Goal: Task Accomplishment & Management: Manage account settings

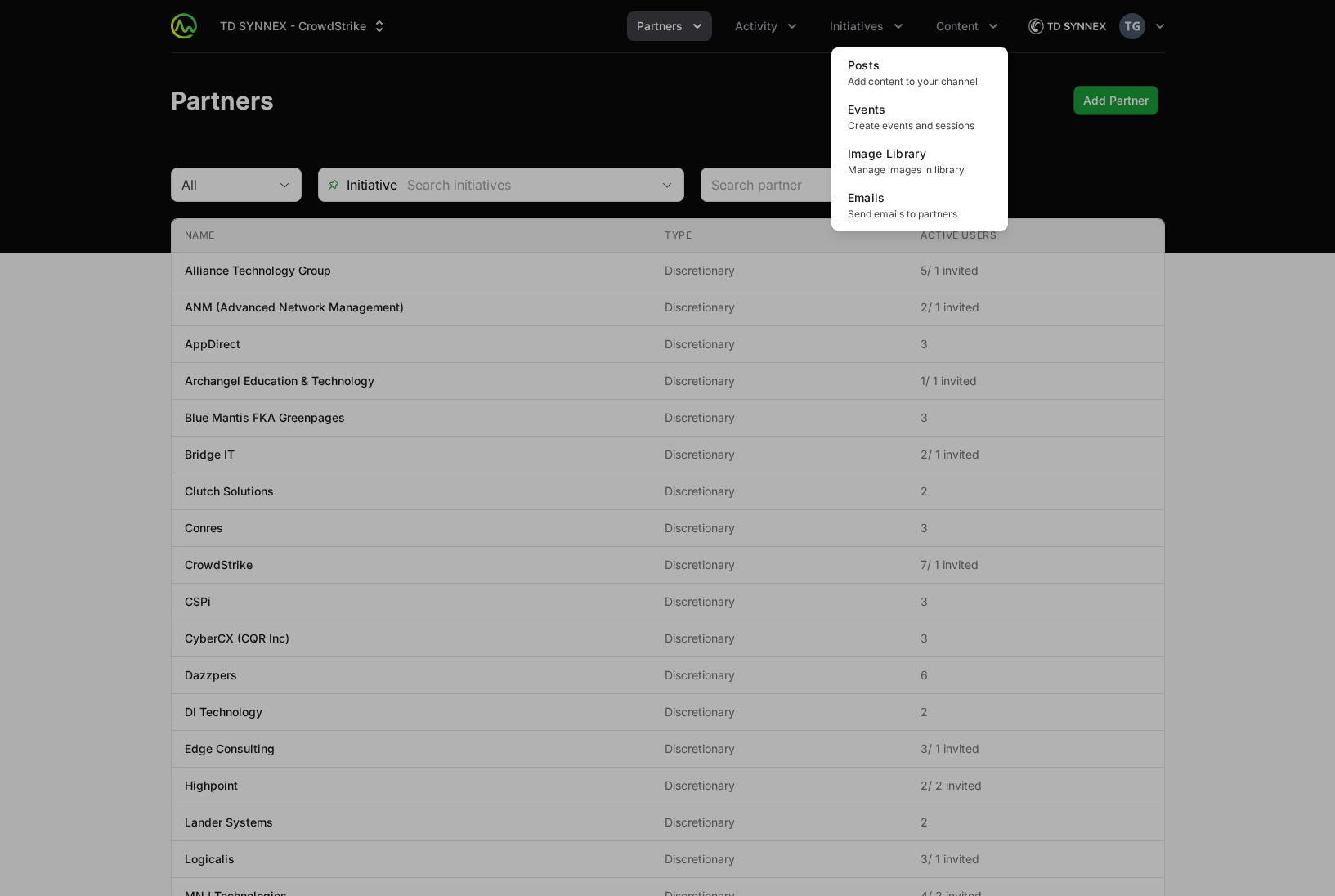
click at [502, 30] on div "Content menu" at bounding box center [667, 448] width 1335 height 896
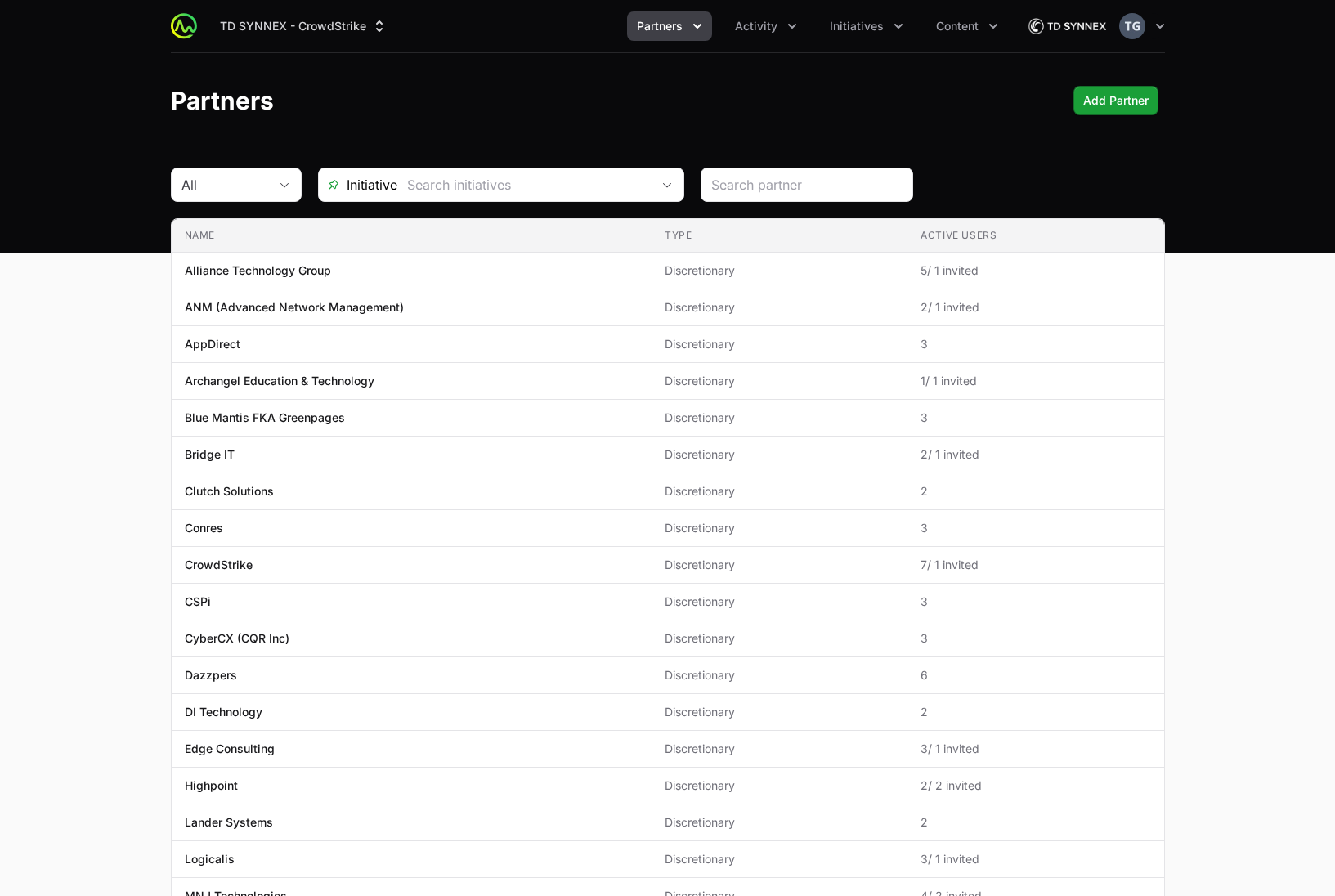
click at [800, 98] on div "Partners Add Partner" at bounding box center [668, 100] width 995 height 29
click at [702, 24] on icon "Partners menu" at bounding box center [697, 26] width 17 height 17
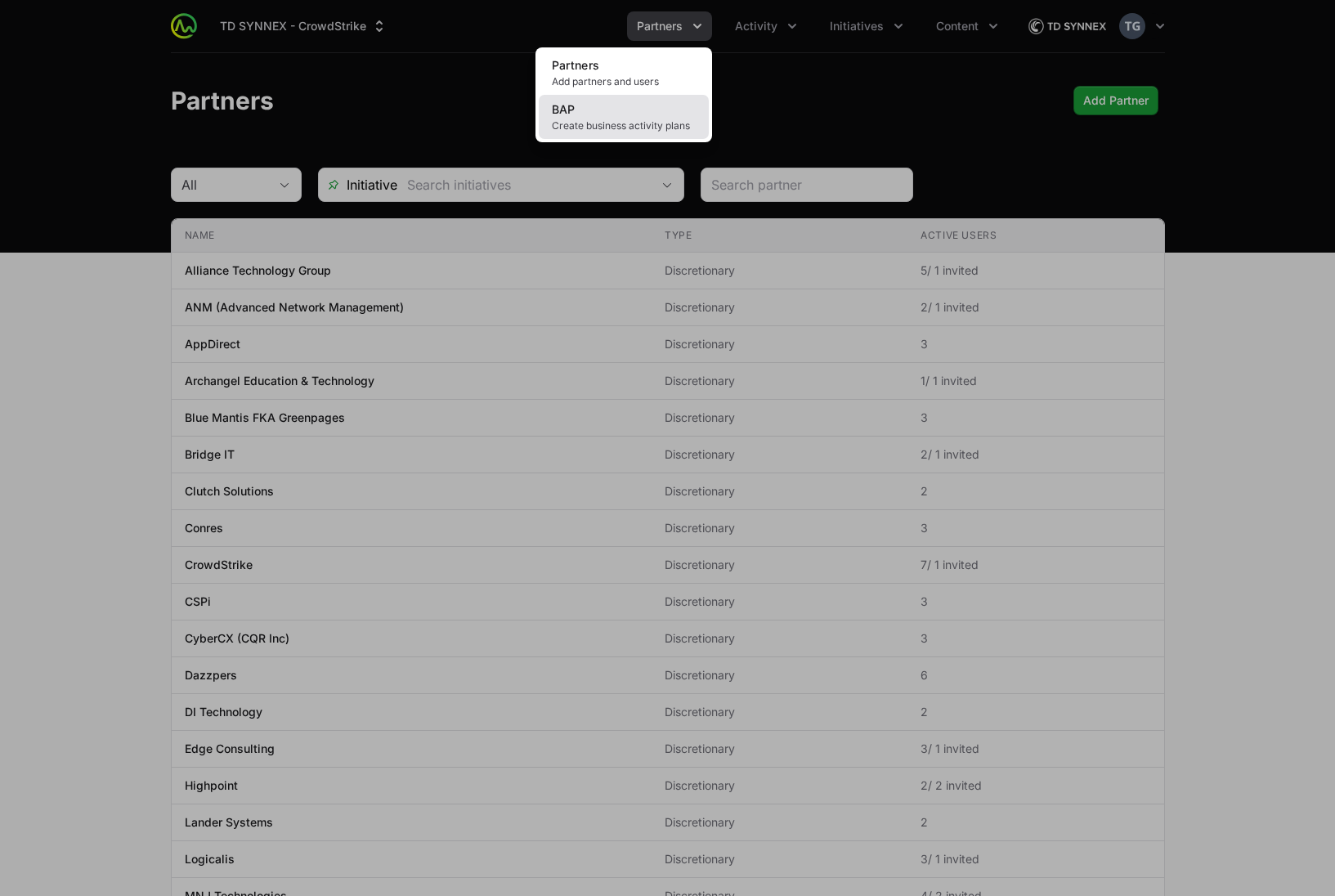
click at [657, 110] on link "BAP Create business activity plans" at bounding box center [623, 117] width 170 height 44
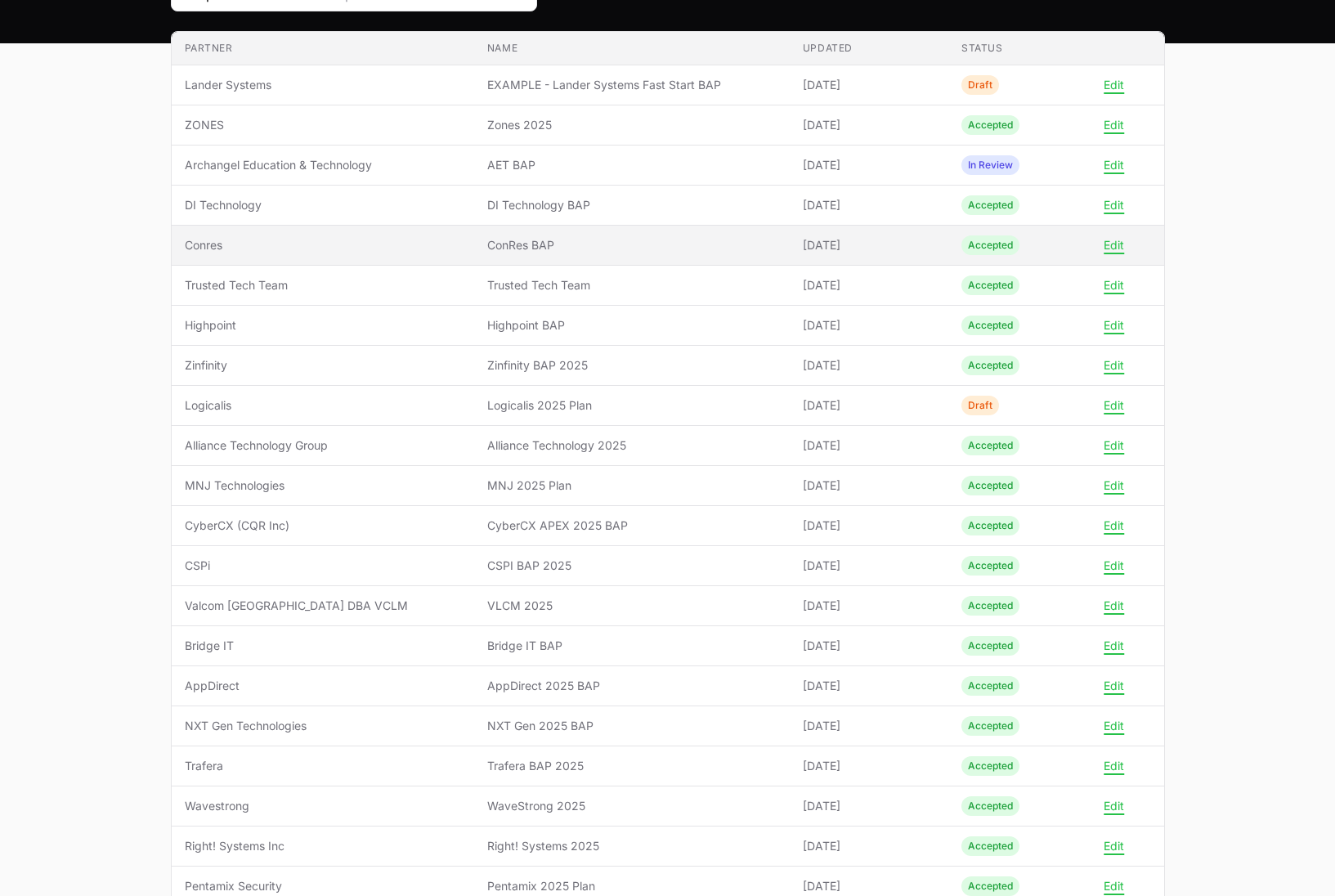
scroll to position [210, 0]
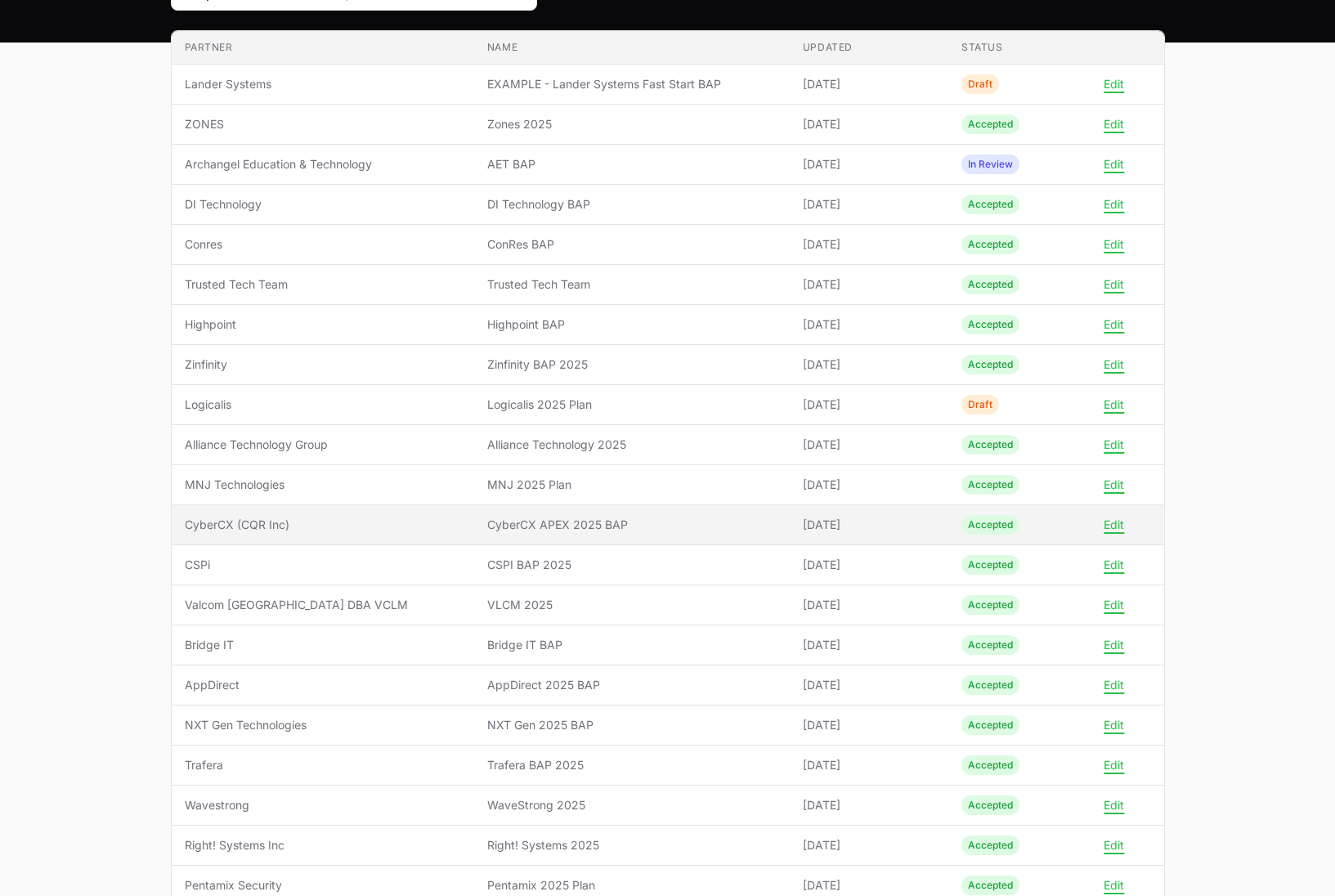
click at [707, 527] on span "CyberCX APEX 2025 BAP" at bounding box center [632, 524] width 290 height 17
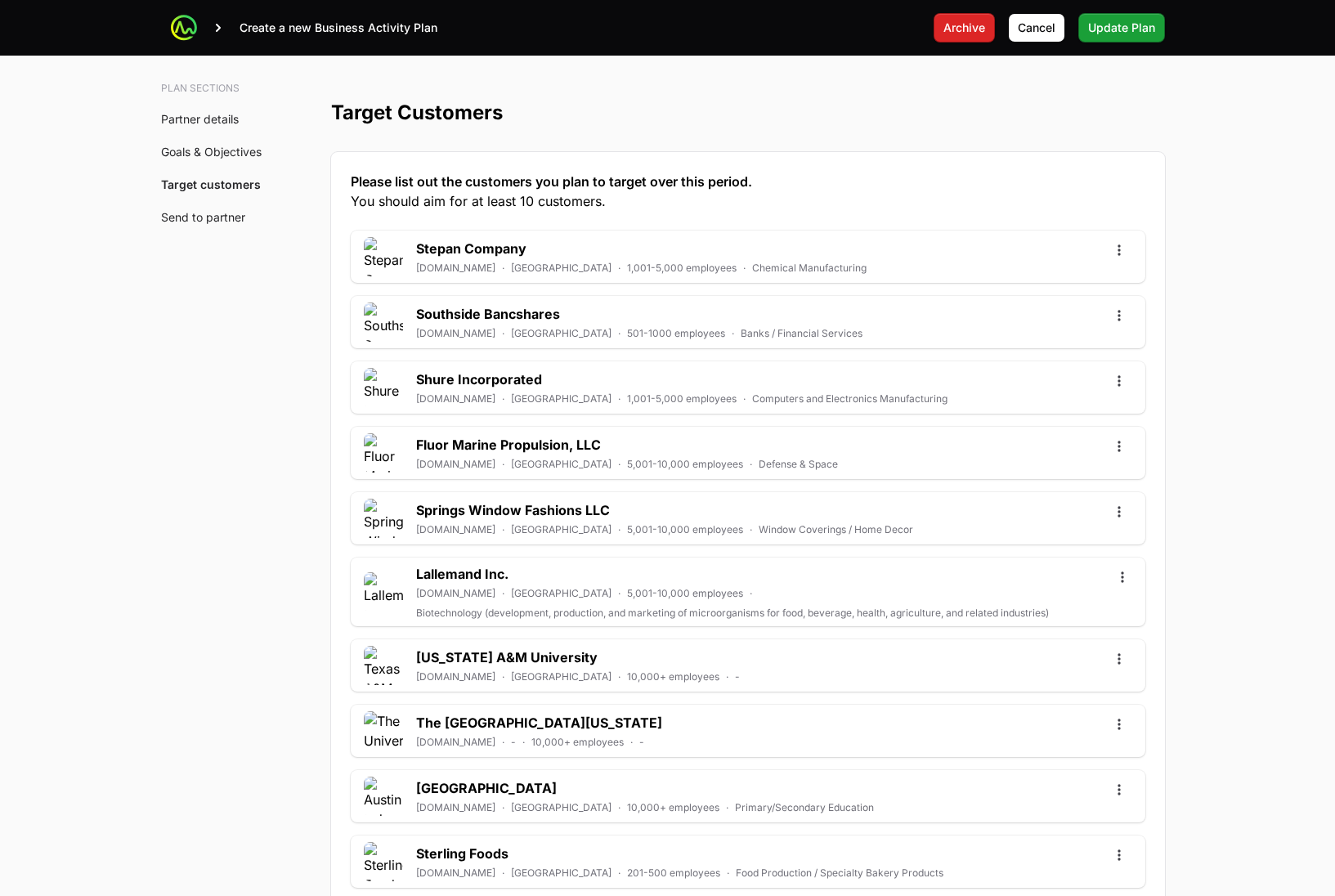
scroll to position [4273, 0]
click at [1036, 33] on span "Cancel" at bounding box center [1036, 28] width 38 height 19
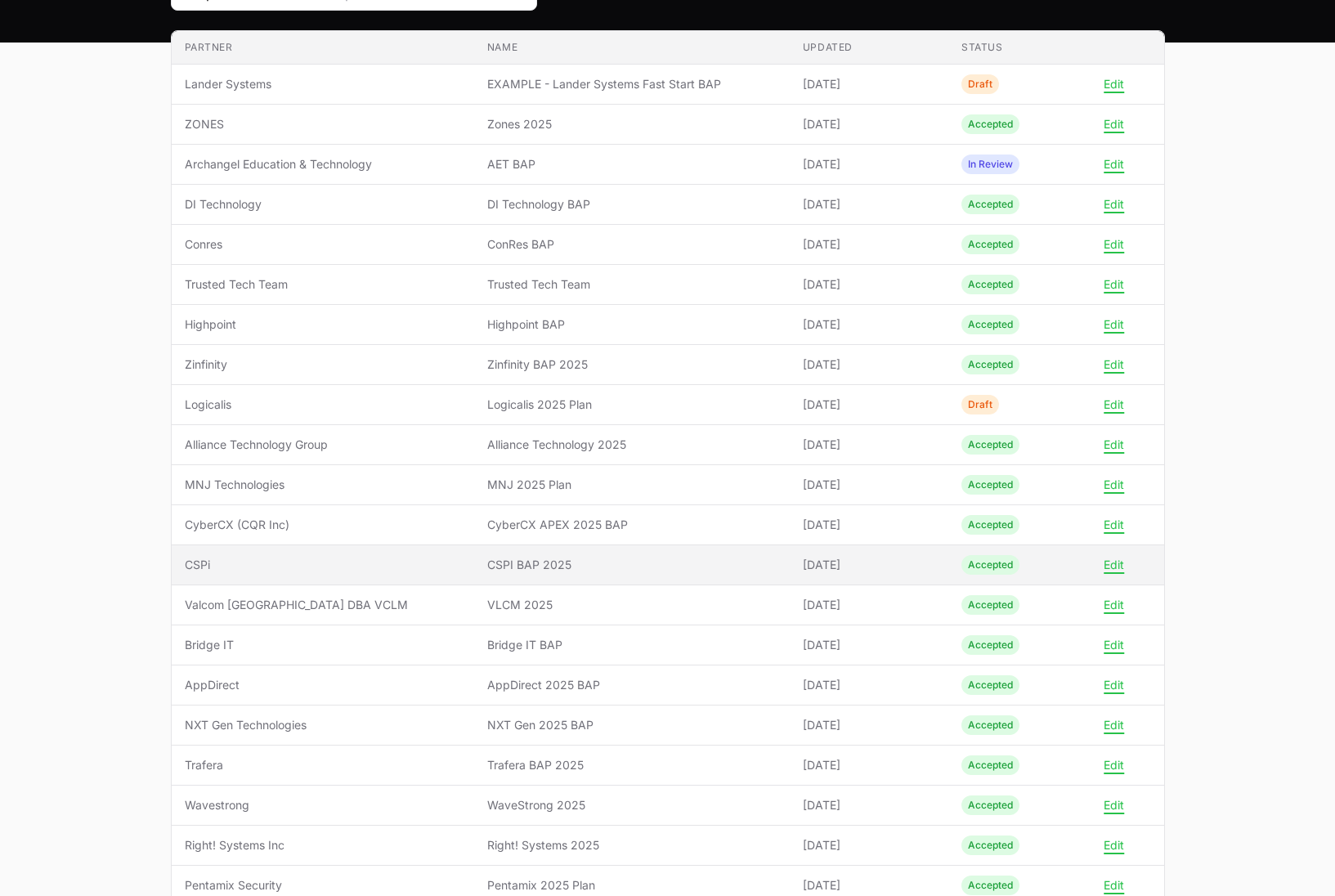
click at [401, 569] on span "CSPi" at bounding box center [323, 565] width 276 height 17
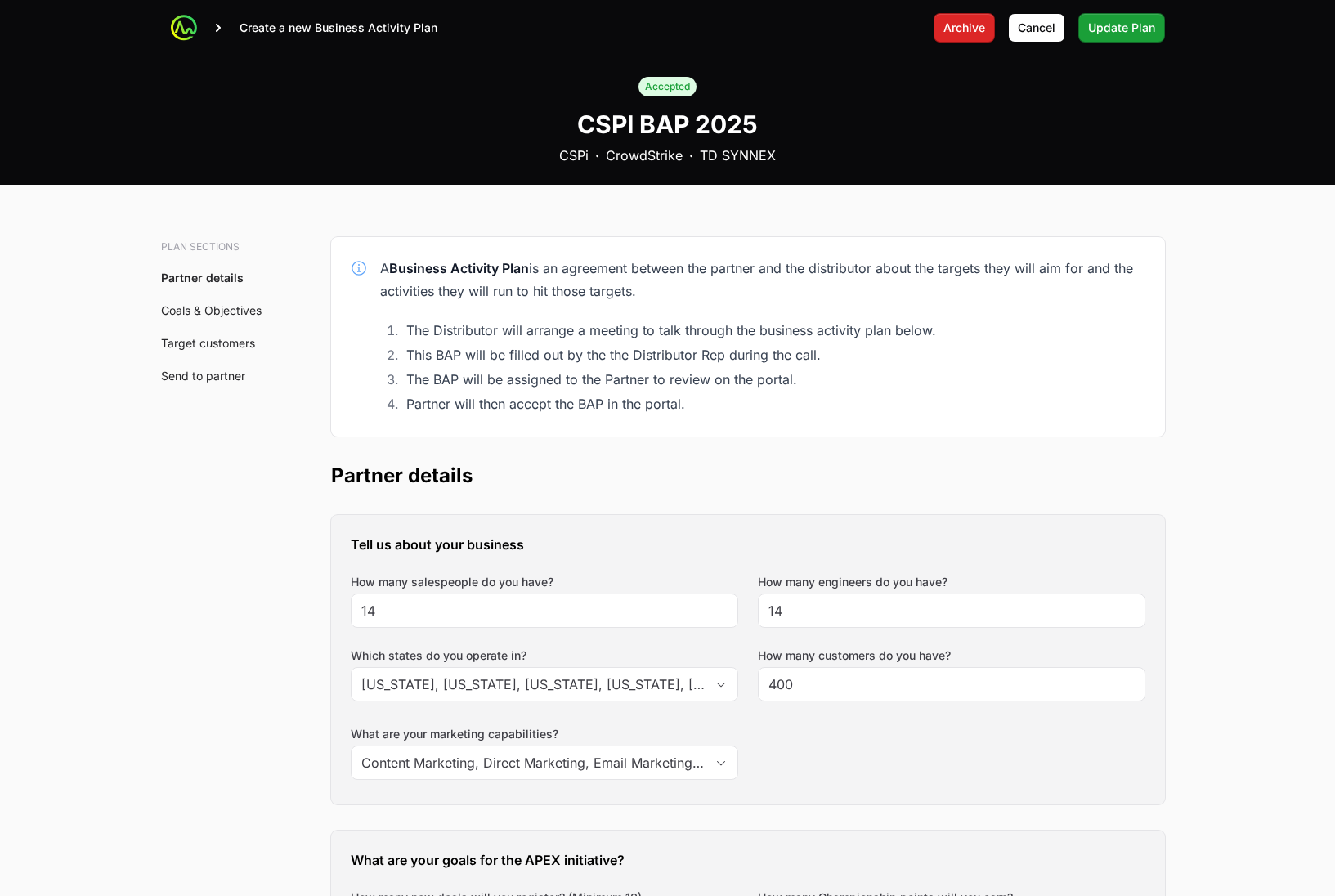
click at [247, 71] on div "Accepted CSPI BAP 2025 CSPi · CrowdStrike · TD SYNNEX" at bounding box center [667, 120] width 1335 height 129
click at [1028, 26] on span "Cancel" at bounding box center [1036, 28] width 38 height 19
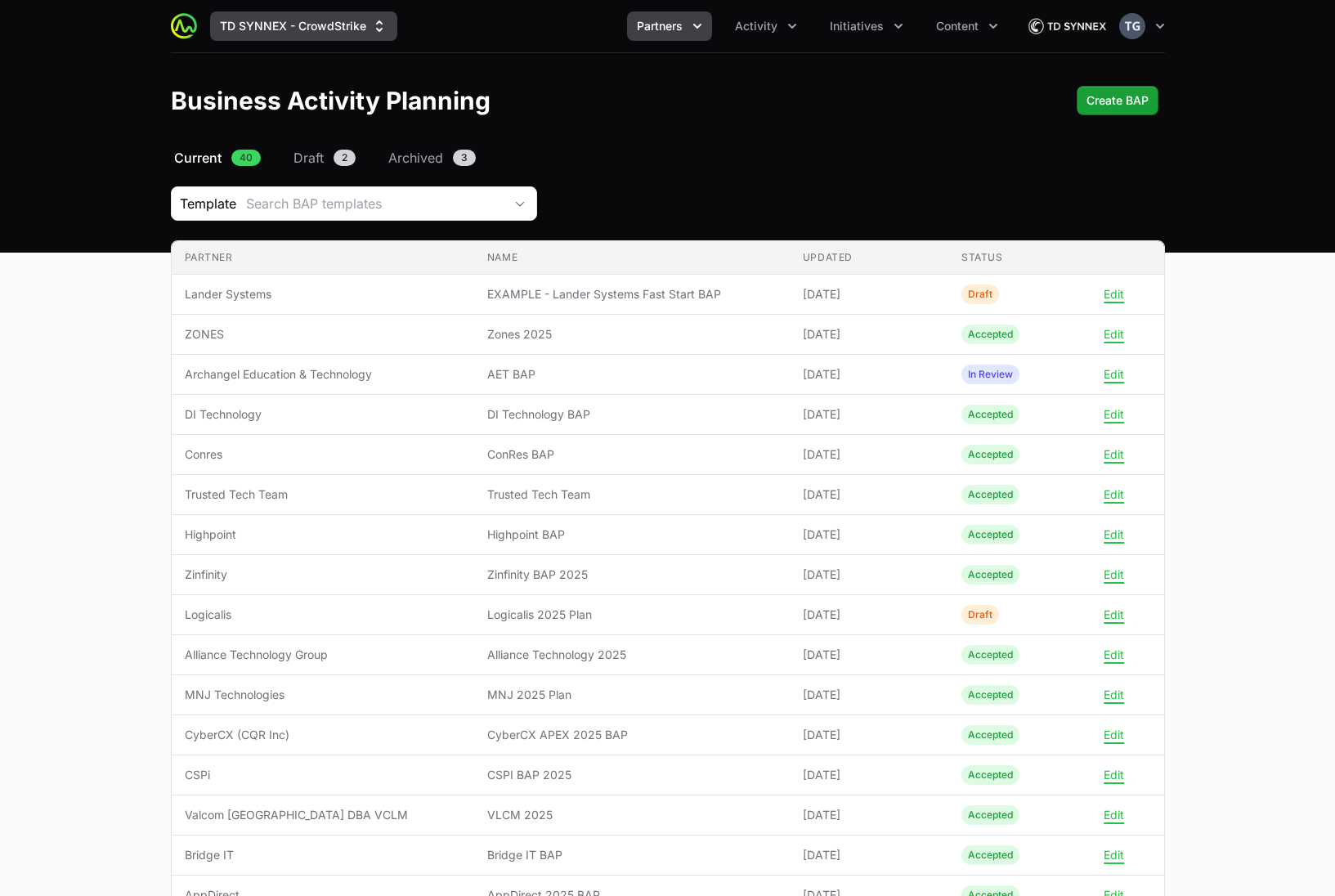
click at [254, 25] on button "TD SYNNEX - CrowdStrike" at bounding box center [303, 26] width 188 height 29
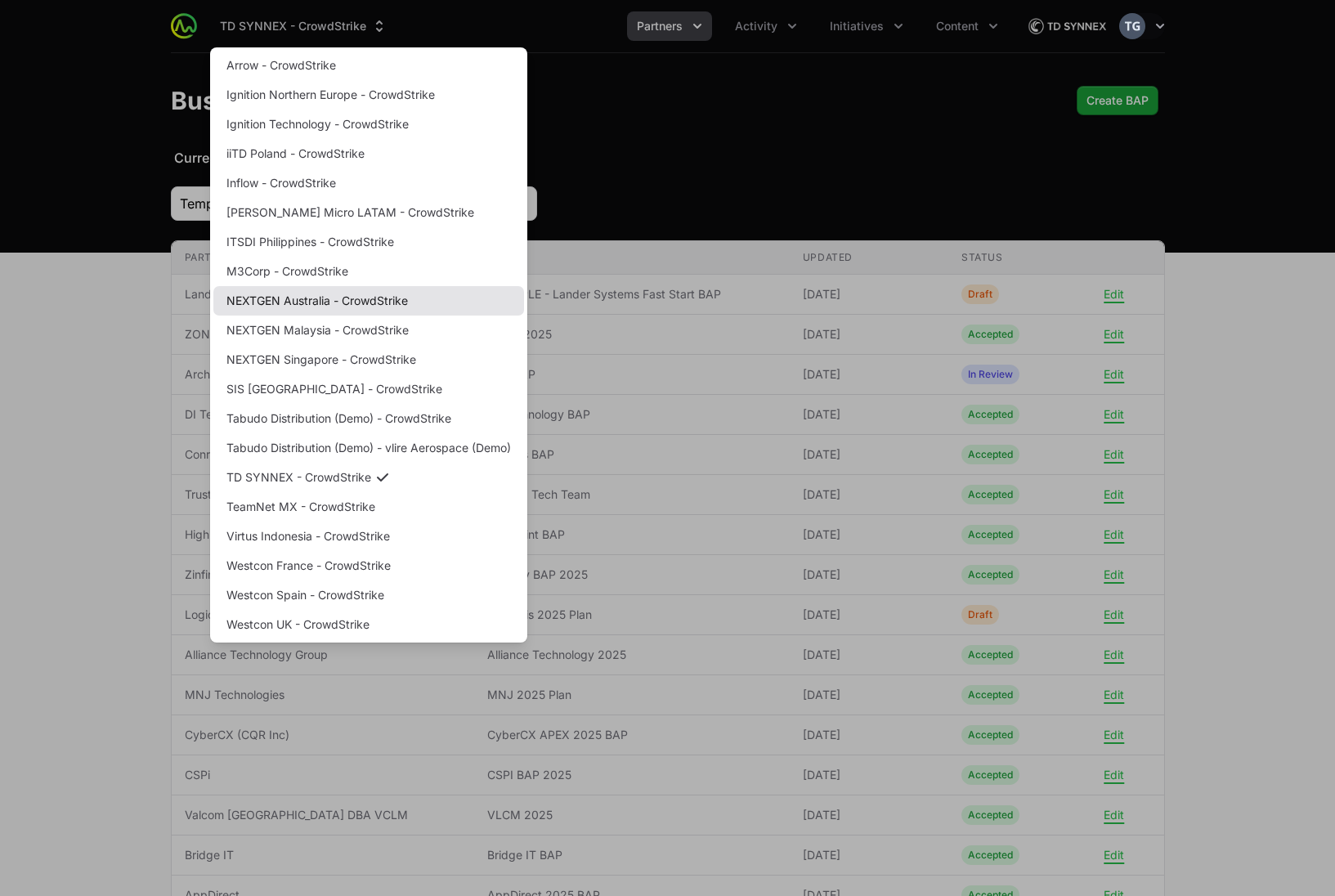
click at [321, 298] on link "NEXTGEN Australia - CrowdStrike" at bounding box center [369, 300] width 311 height 29
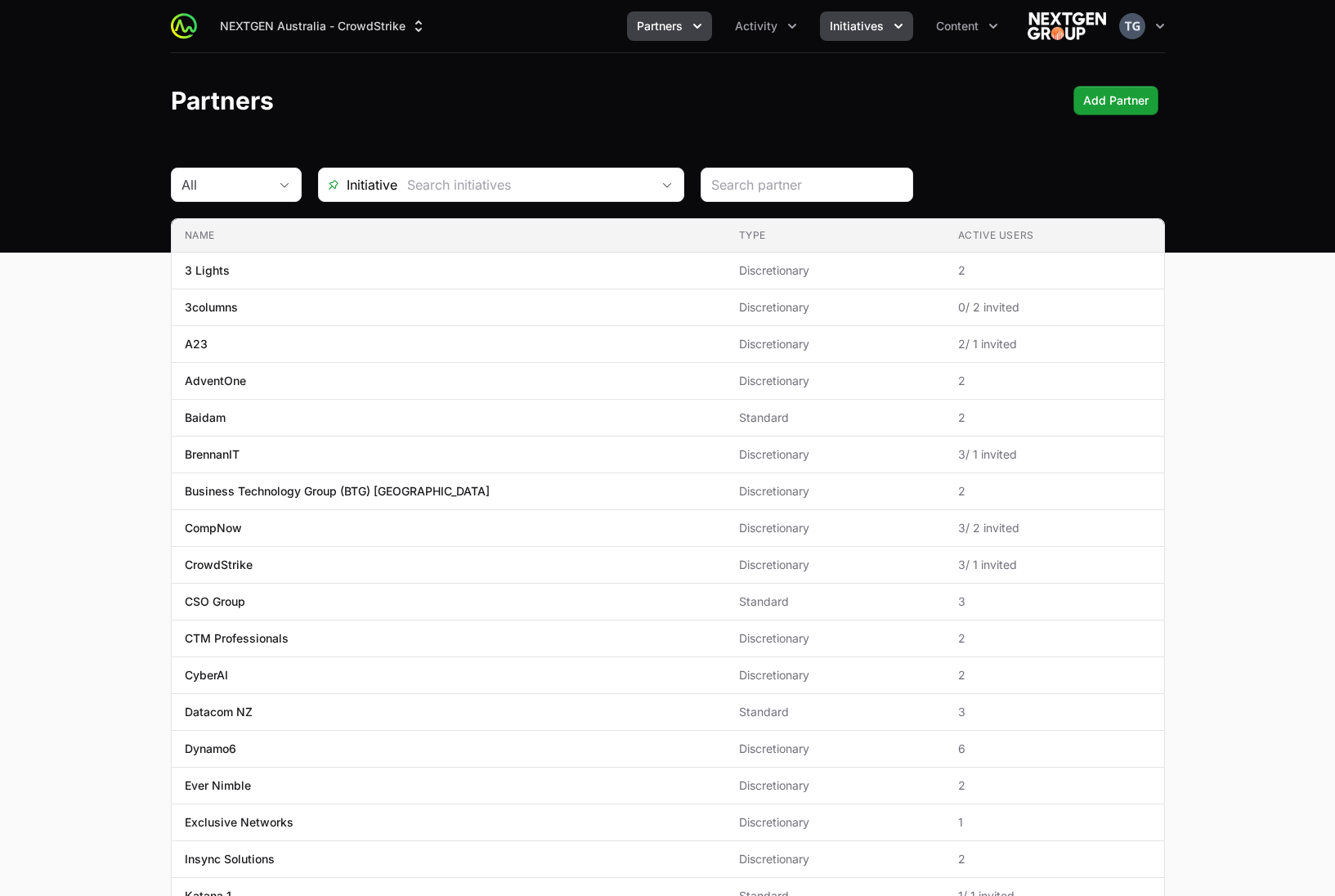
click at [858, 26] on span "Initiatives" at bounding box center [858, 26] width 54 height 17
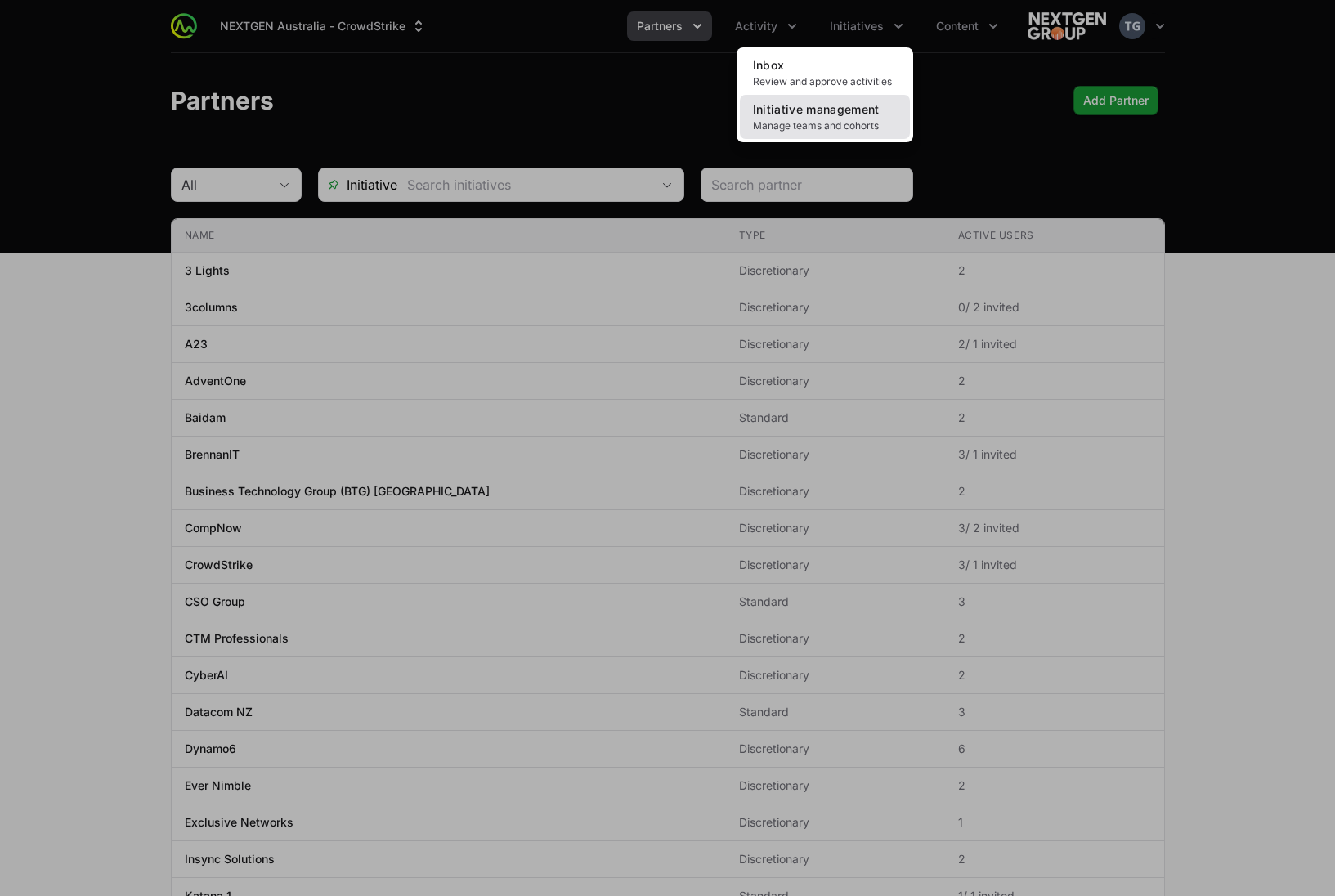
click at [812, 121] on span "Manage teams and cohorts" at bounding box center [826, 125] width 144 height 13
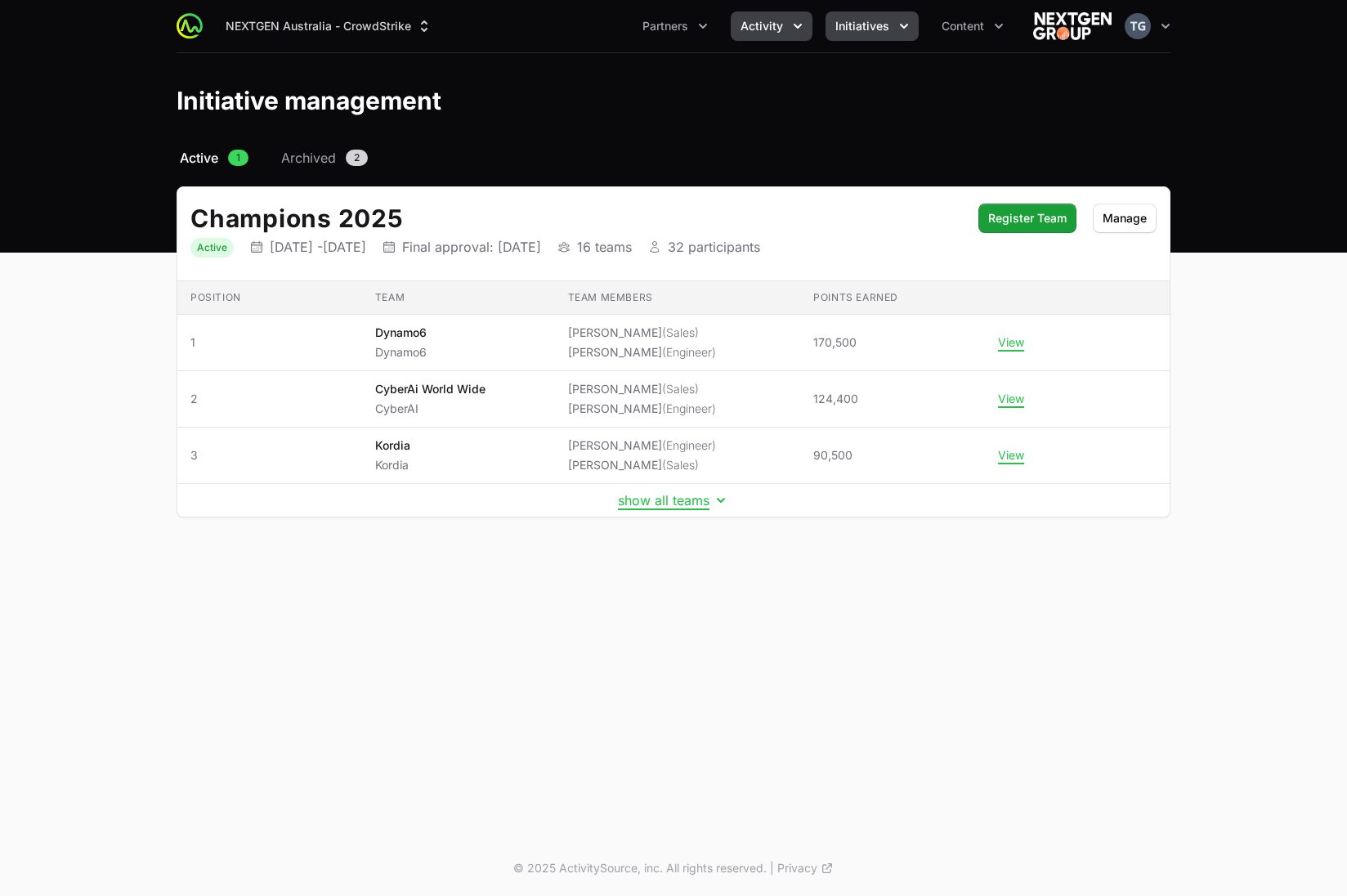
click at [780, 28] on span "Activity" at bounding box center [762, 26] width 43 height 17
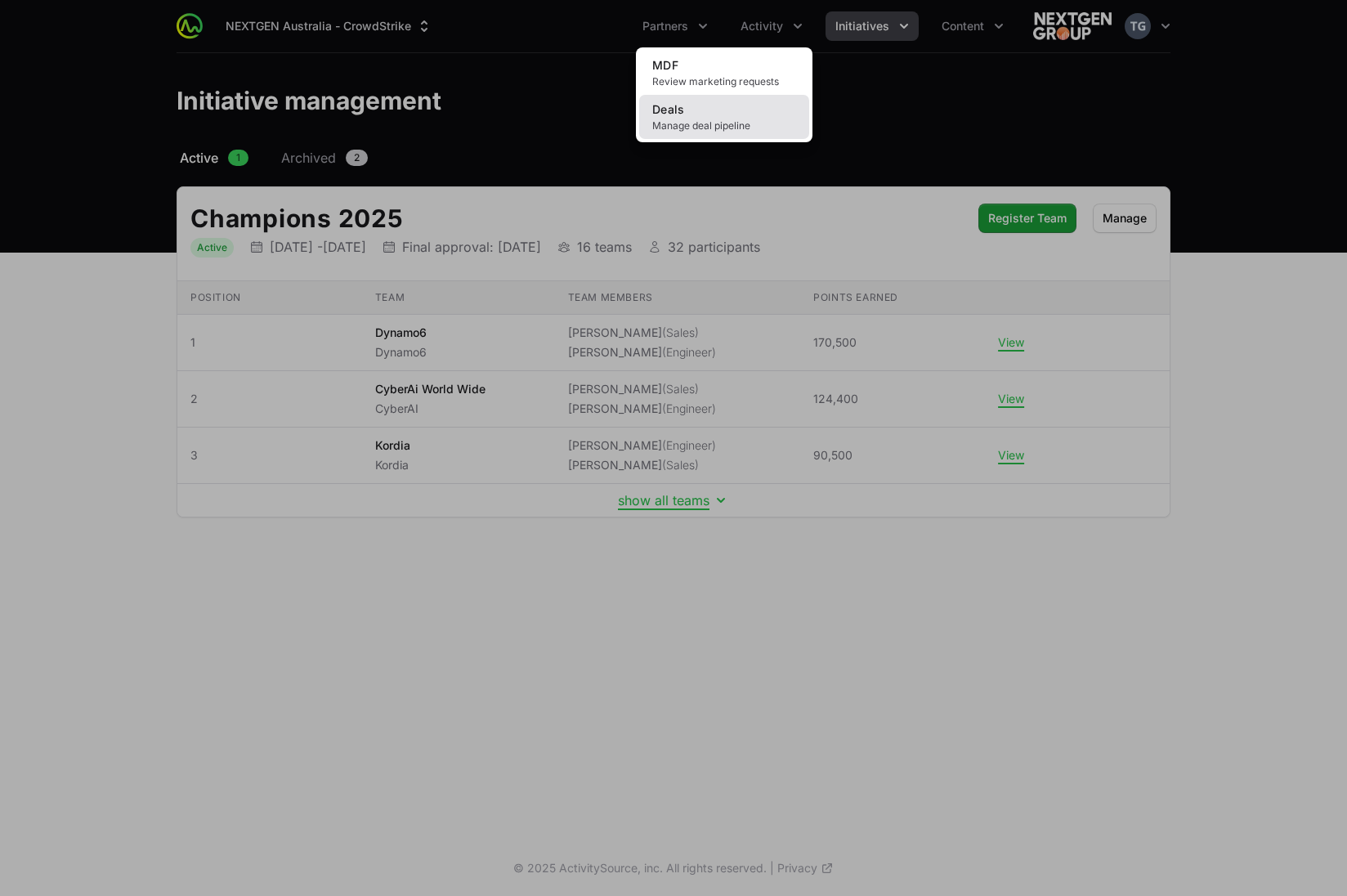
click at [756, 117] on link "Deals Manage deal pipeline" at bounding box center [724, 117] width 170 height 44
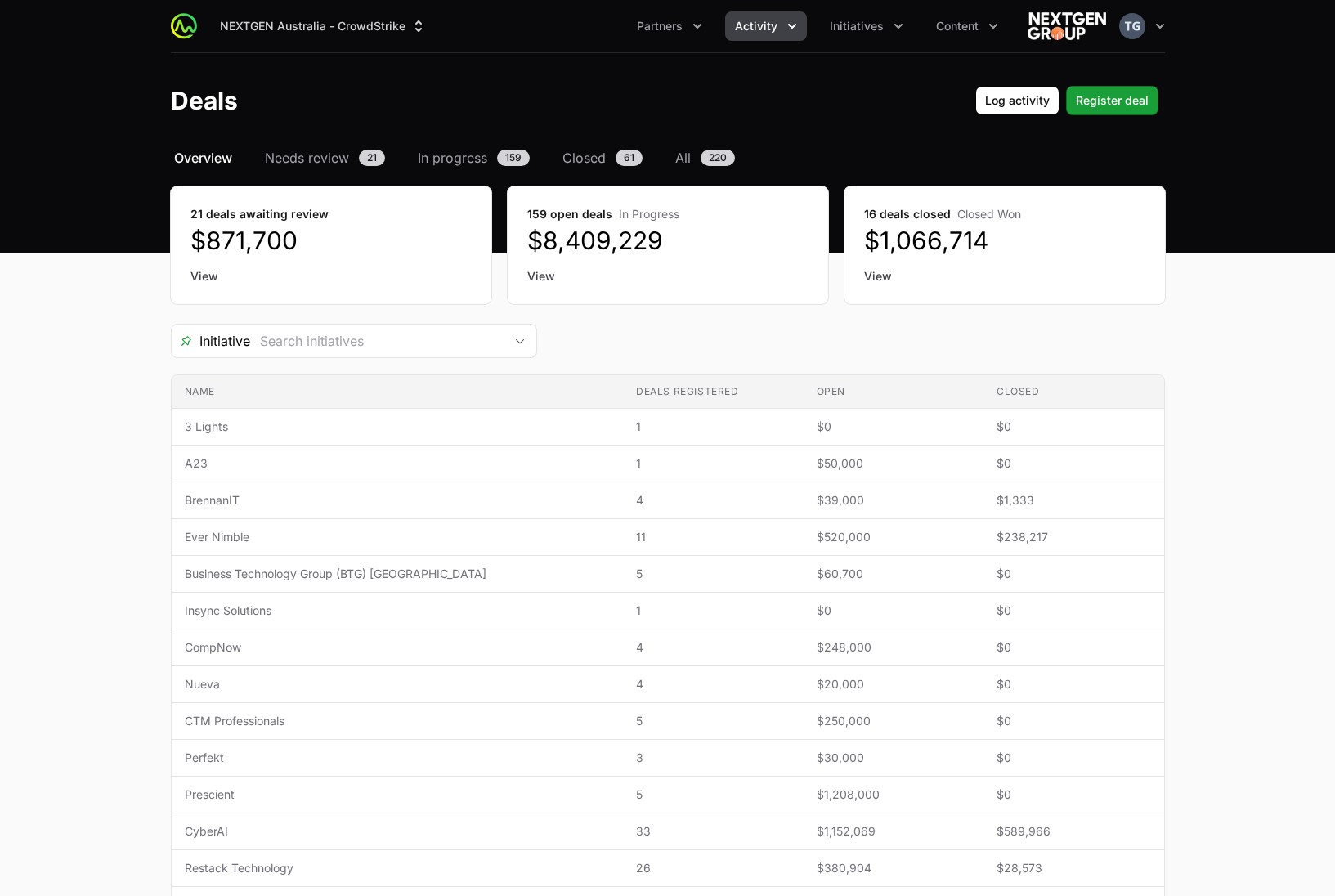
click at [447, 27] on div "NEXTGEN Australia - CrowdStrike Partners Activity Initiatives Content" at bounding box center [615, 26] width 811 height 29
click at [1262, 218] on main "Select a tab Overview Needs review In progress Closed All Overview Needs review…" at bounding box center [667, 691] width 1335 height 1086
click at [455, 156] on span "In progress" at bounding box center [452, 157] width 69 height 19
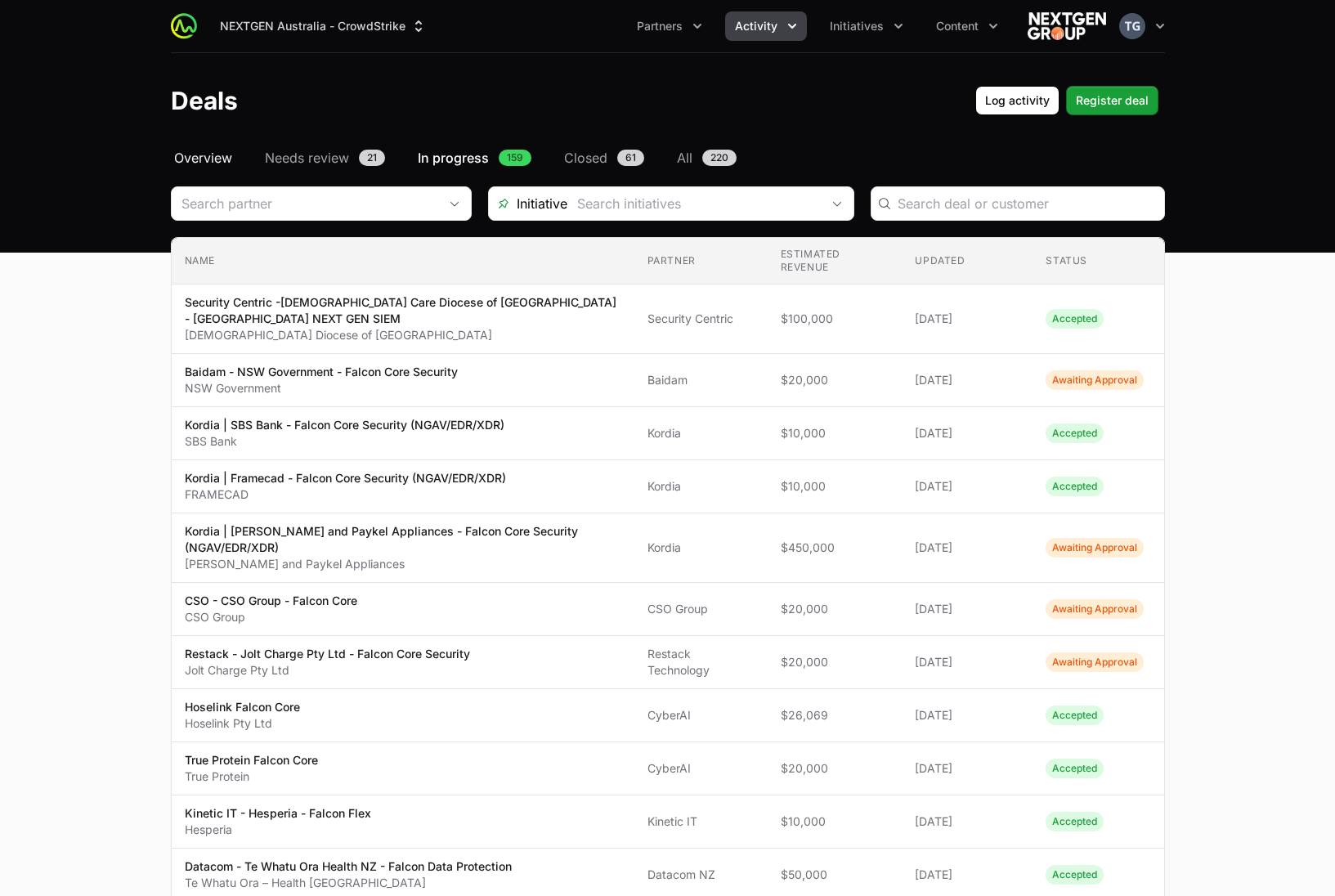
click at [228, 159] on span "Overview" at bounding box center [203, 157] width 58 height 19
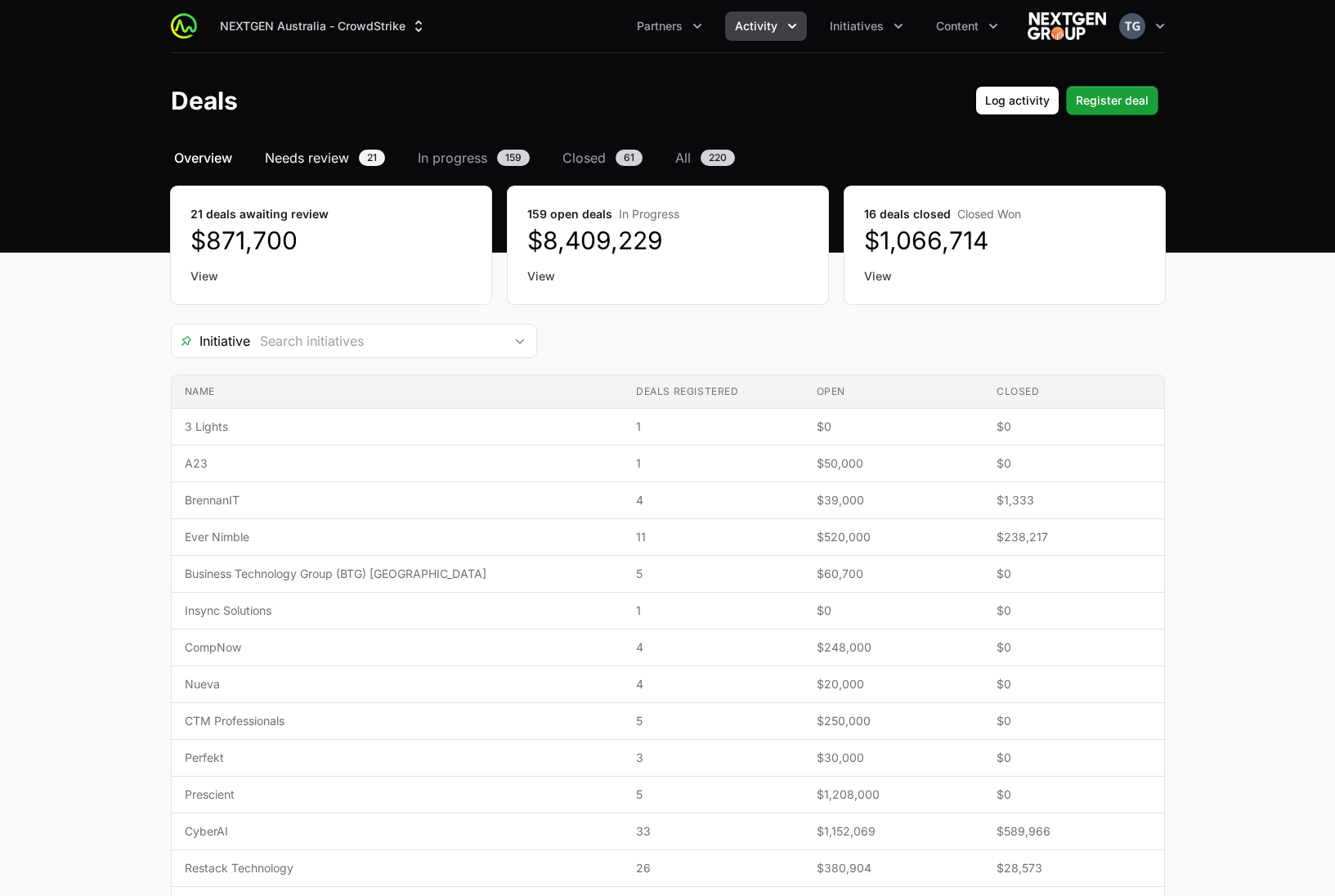
click at [336, 164] on span "Needs review" at bounding box center [306, 157] width 85 height 19
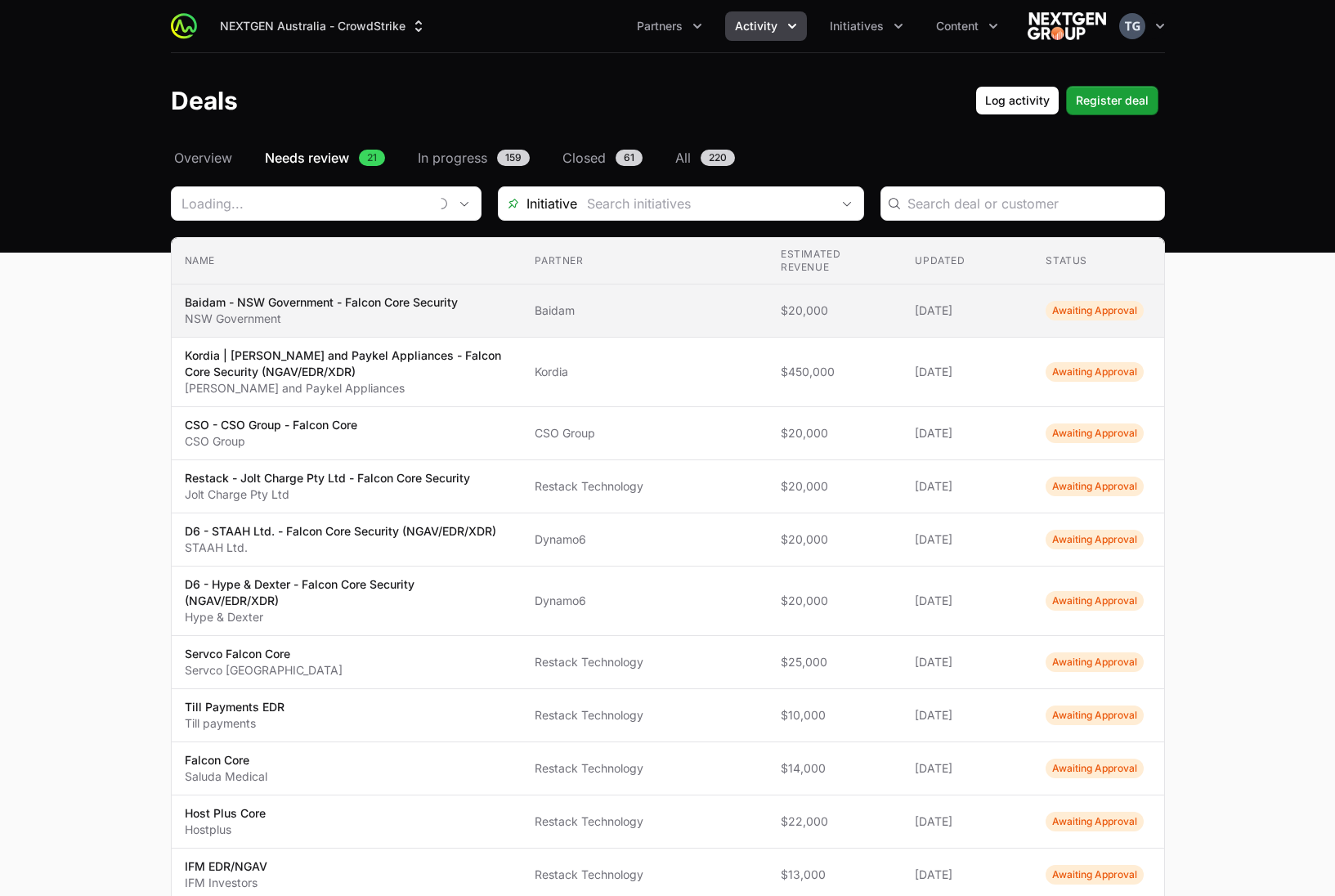
click at [696, 316] on span "Baidam" at bounding box center [645, 310] width 220 height 17
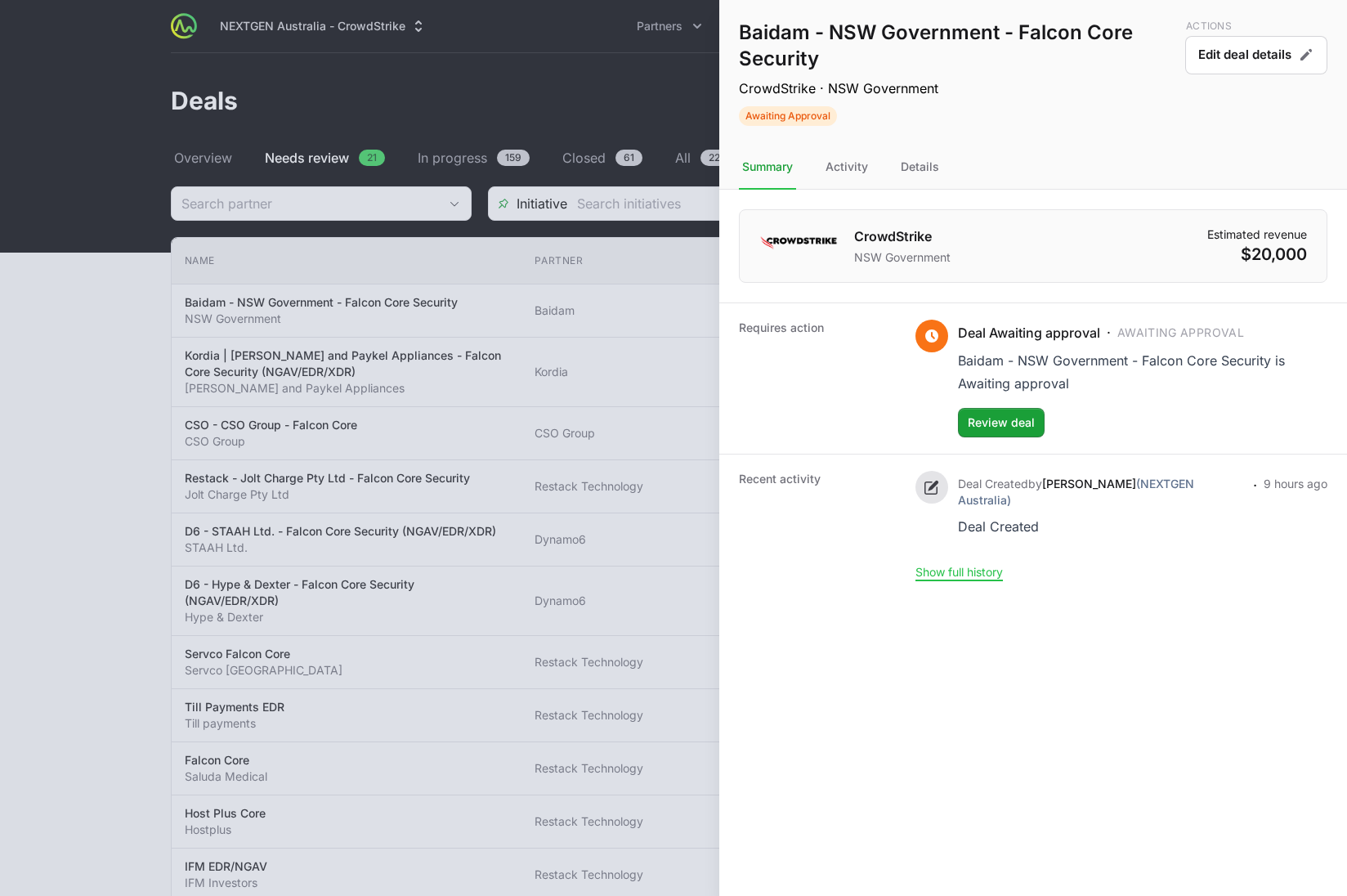
click at [694, 315] on div at bounding box center [674, 448] width 1347 height 896
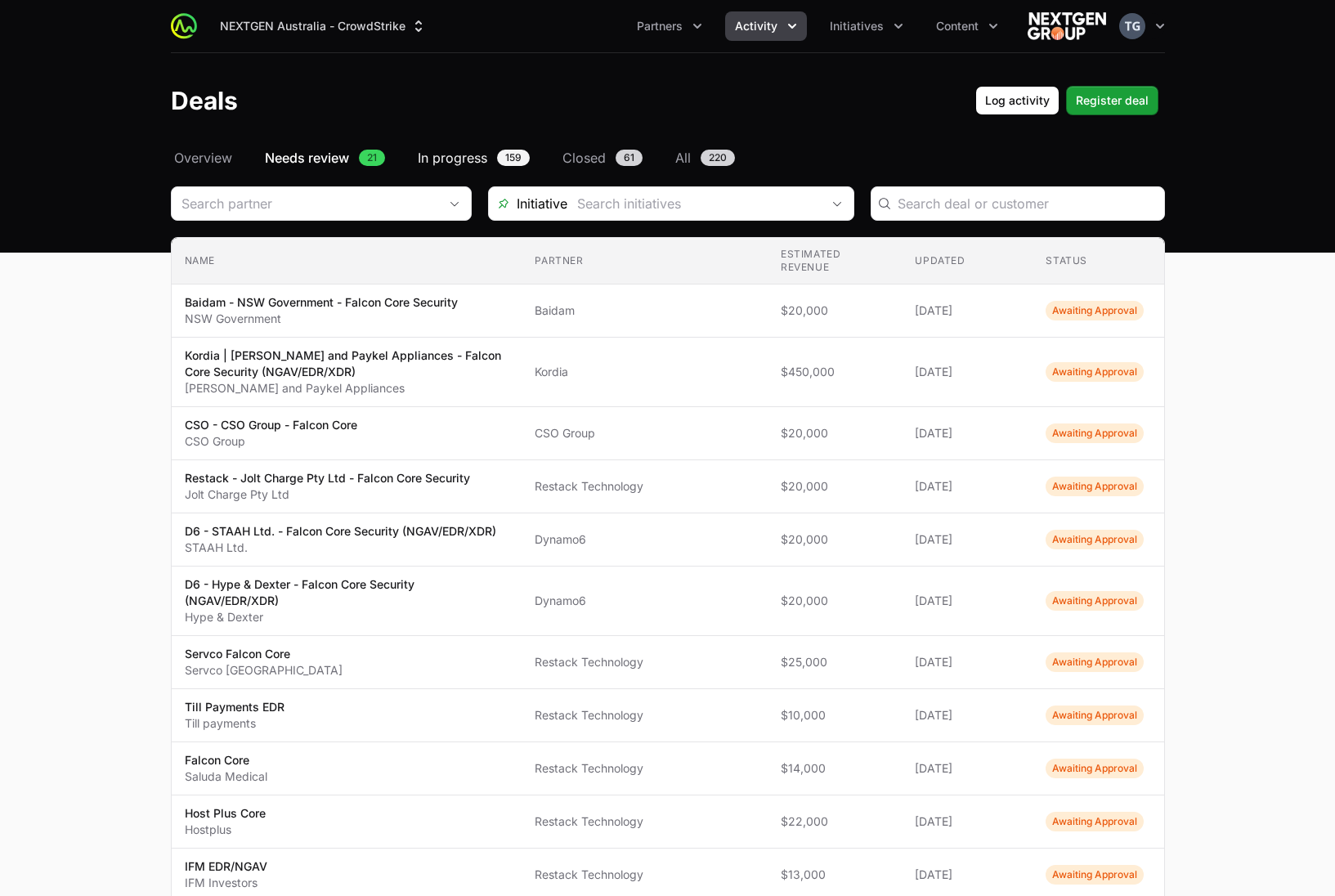
click at [478, 159] on span "In progress" at bounding box center [452, 157] width 69 height 19
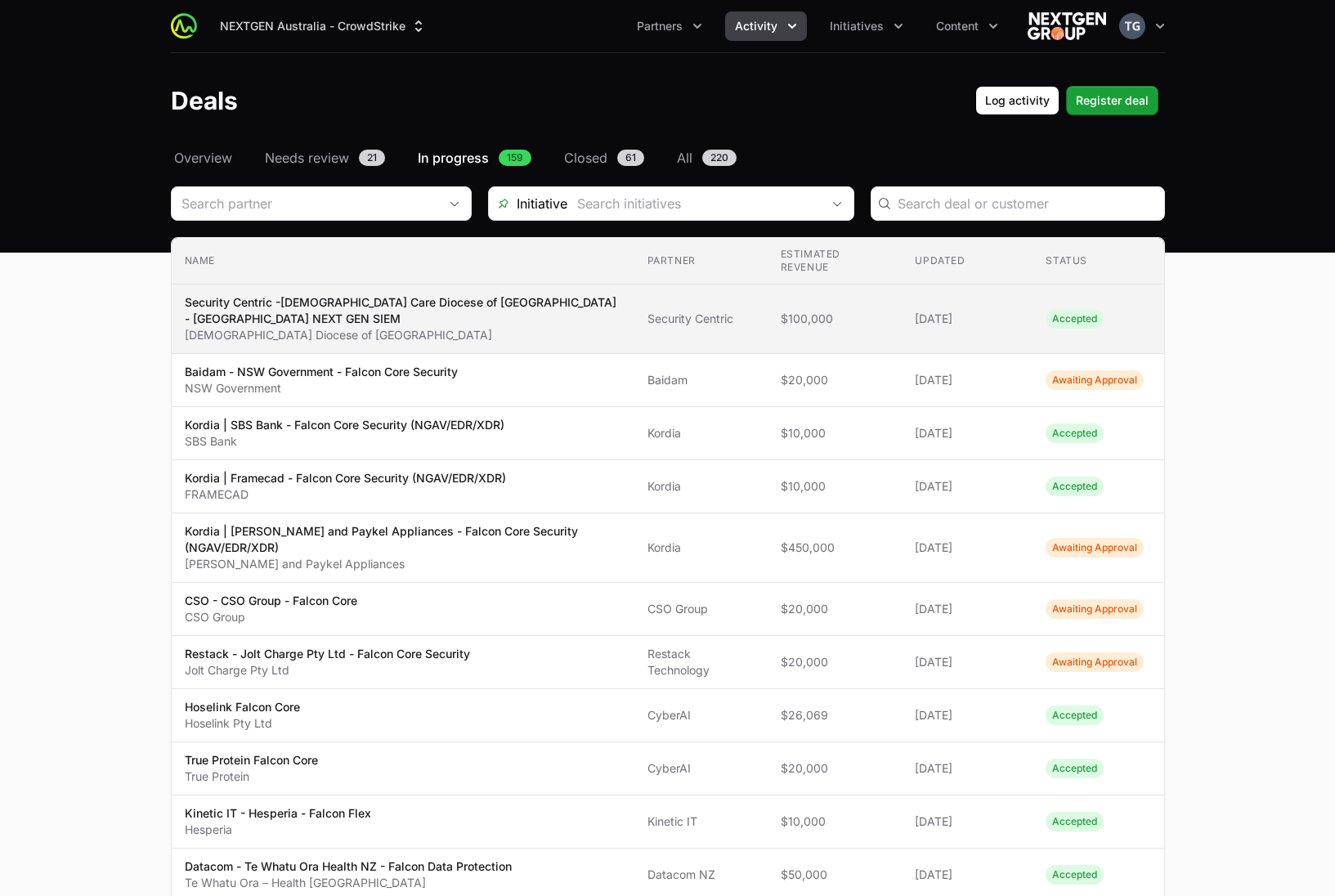
click at [758, 319] on td "Partner Security Centric" at bounding box center [701, 319] width 133 height 69
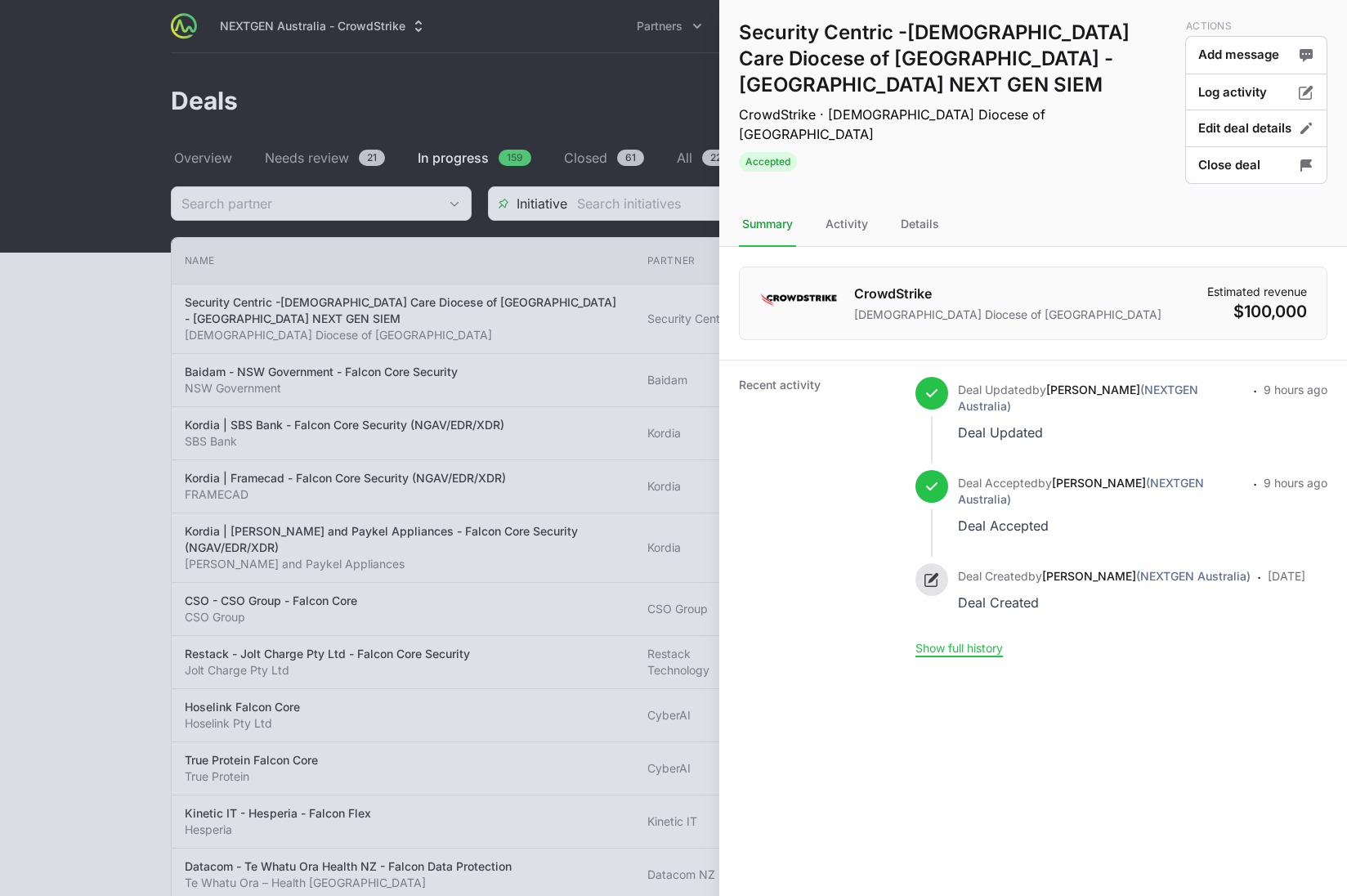
click at [605, 269] on div at bounding box center [674, 448] width 1347 height 896
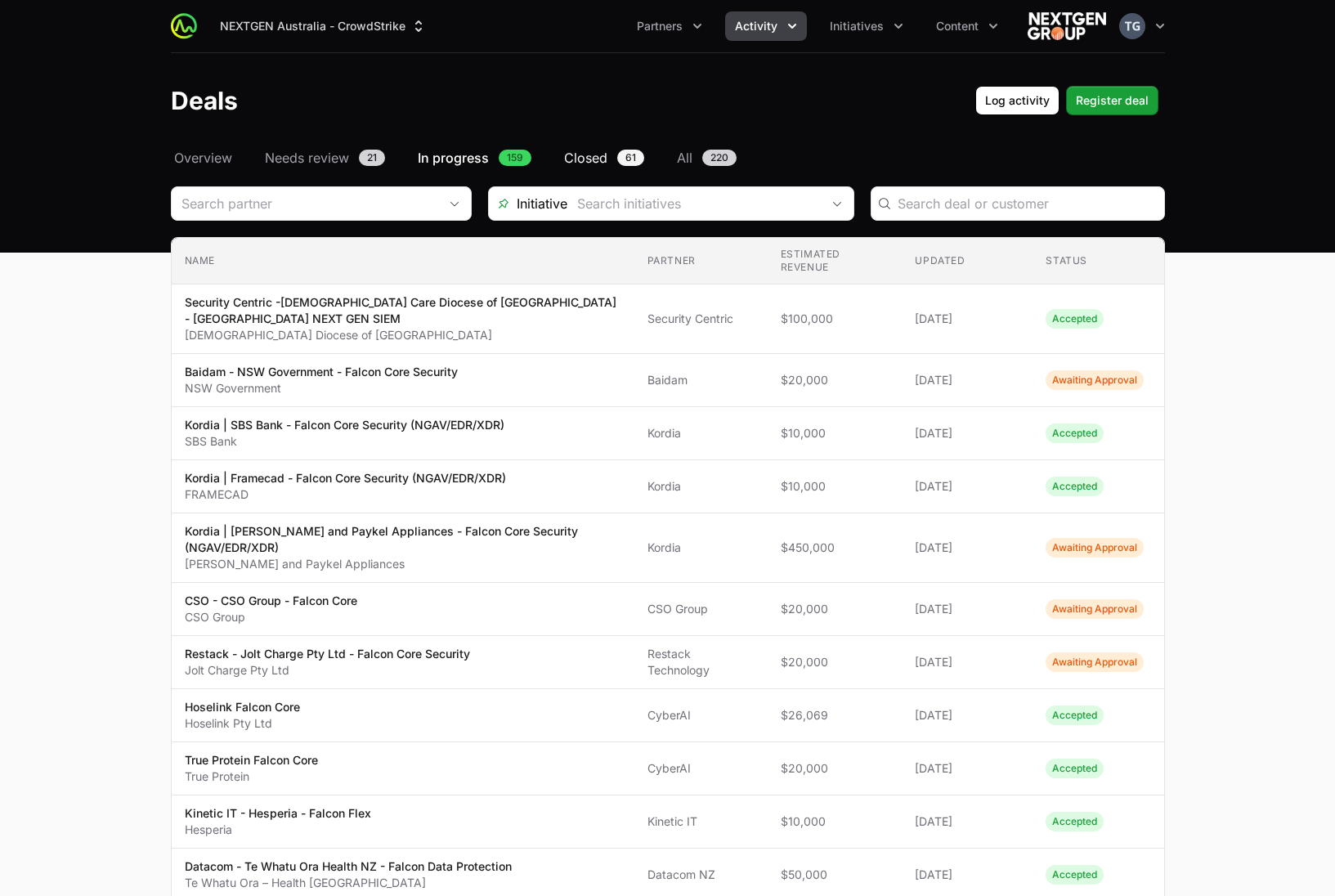
click at [594, 159] on span "Closed" at bounding box center [585, 157] width 44 height 19
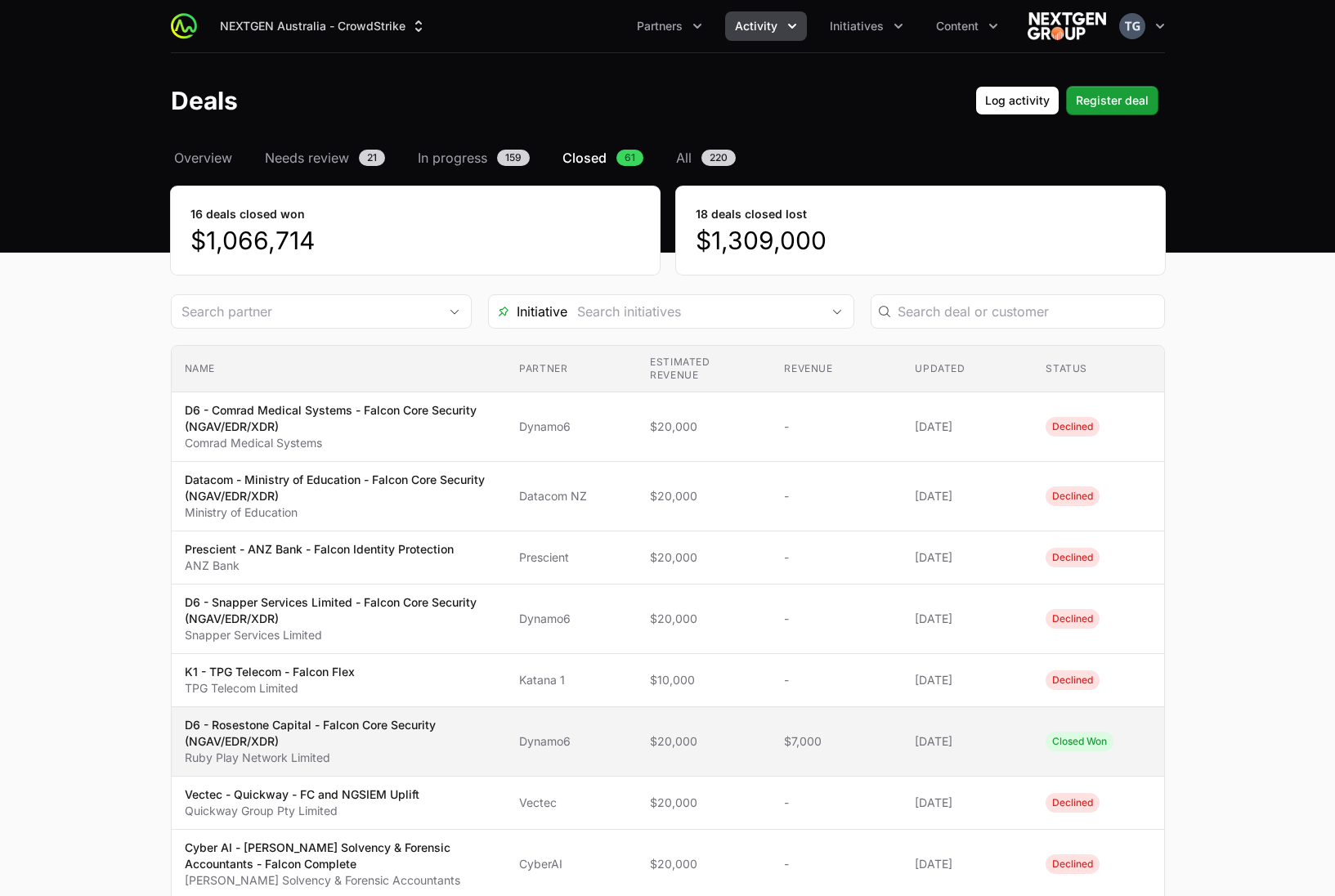
click at [608, 746] on span "Dynamo6" at bounding box center [572, 741] width 105 height 17
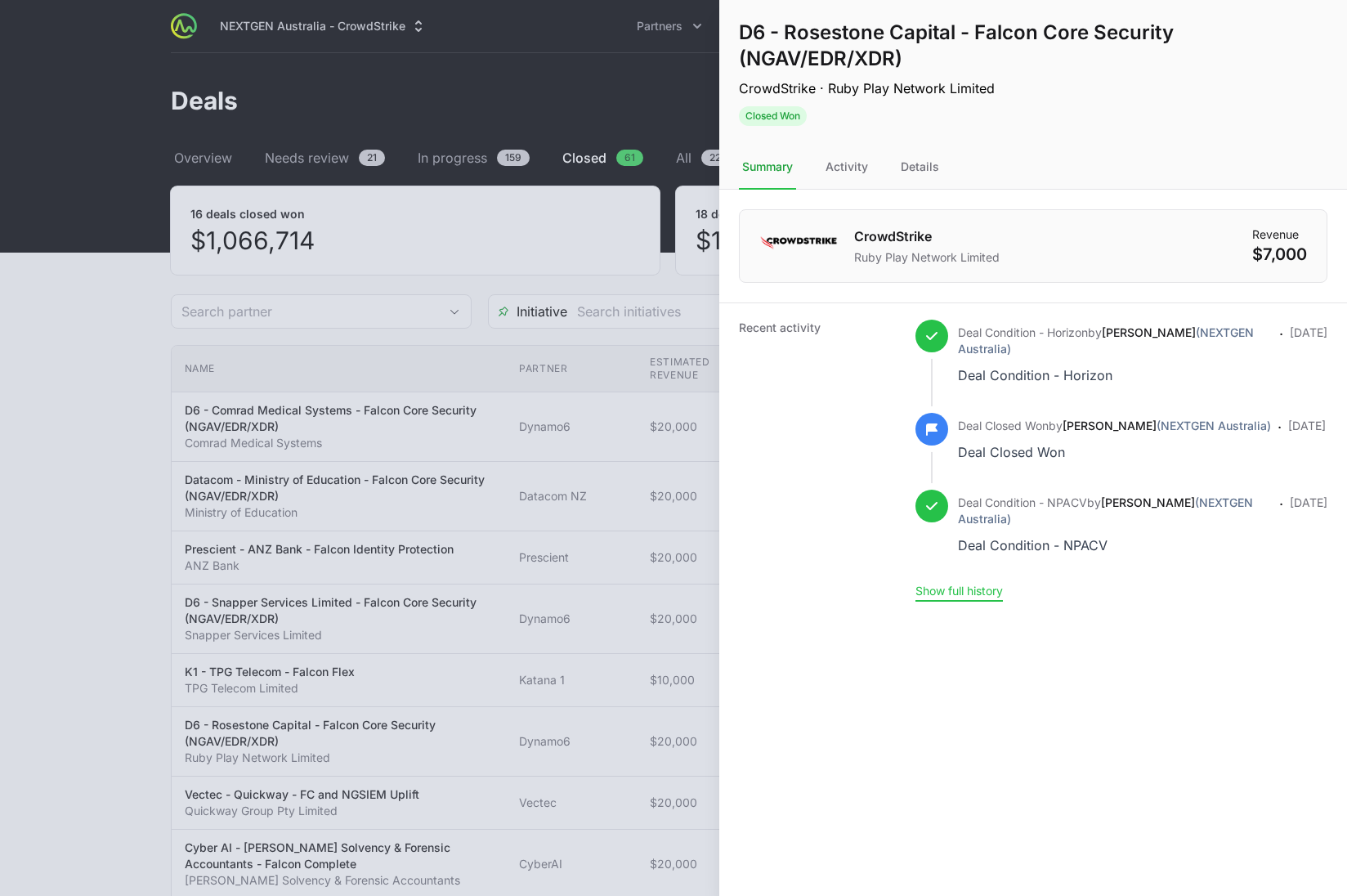
click at [955, 593] on button "Show full history" at bounding box center [959, 590] width 87 height 15
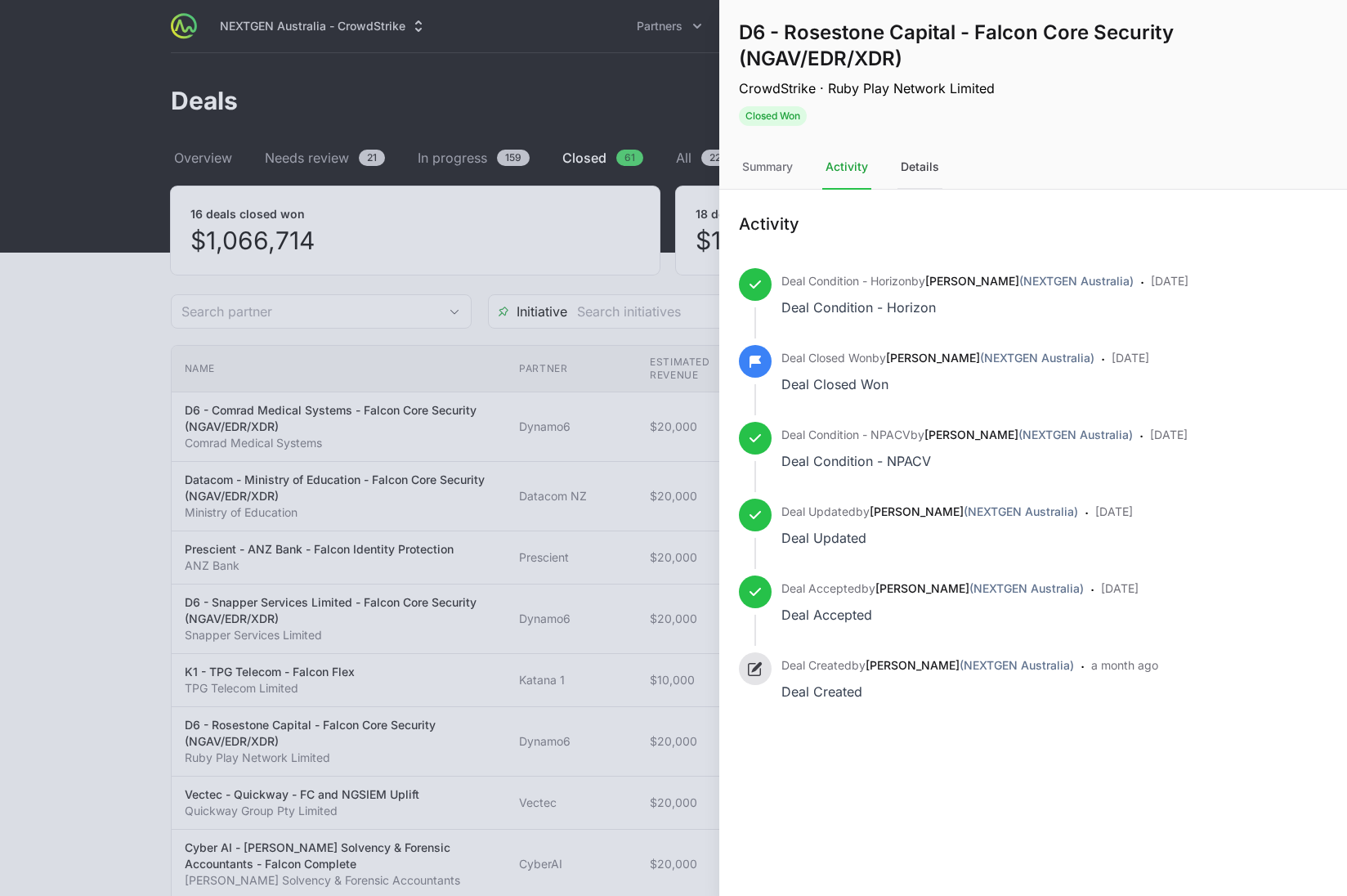
click at [922, 168] on div "Details" at bounding box center [919, 167] width 45 height 44
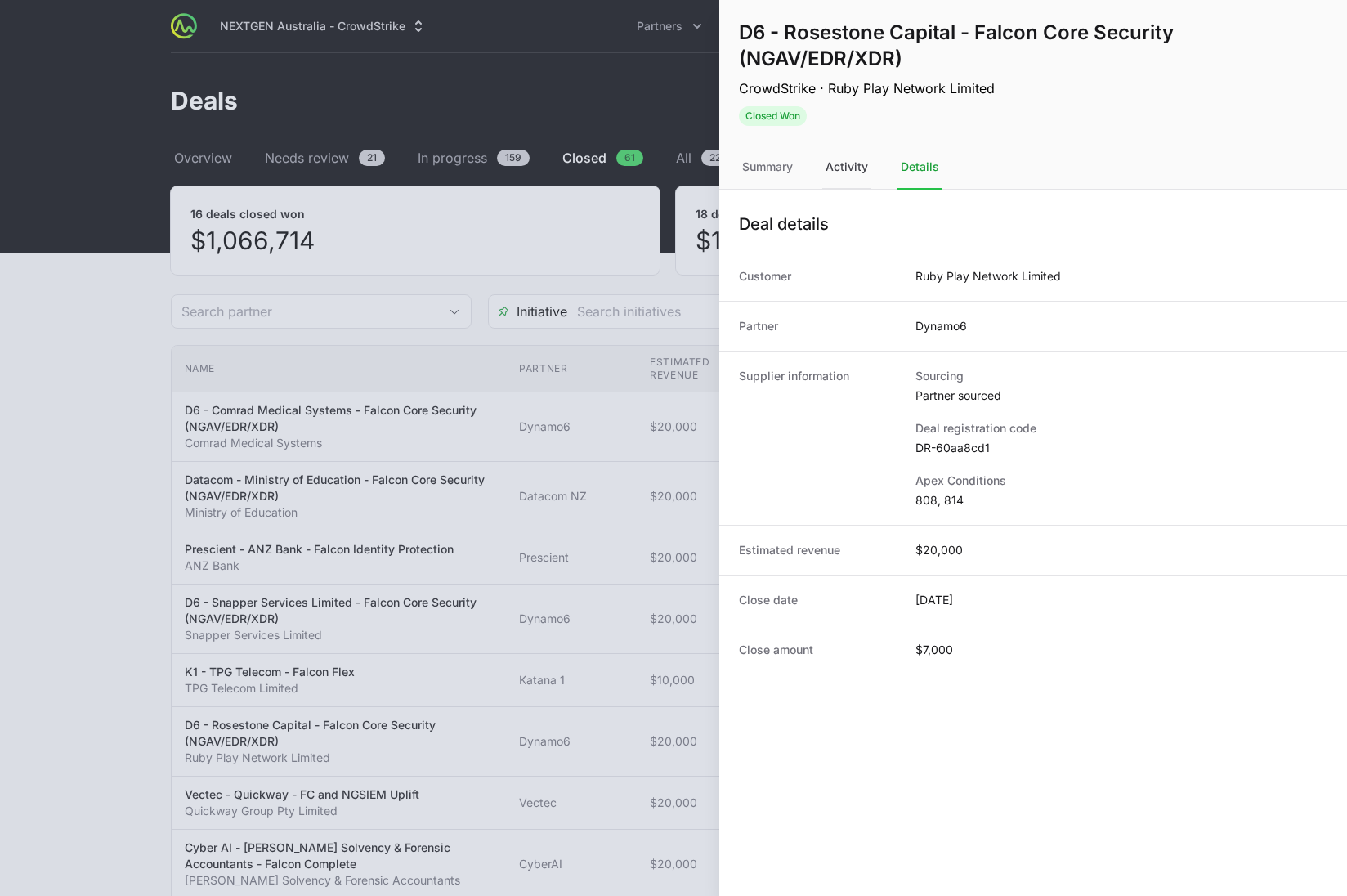
click at [846, 176] on div "Activity" at bounding box center [846, 167] width 49 height 44
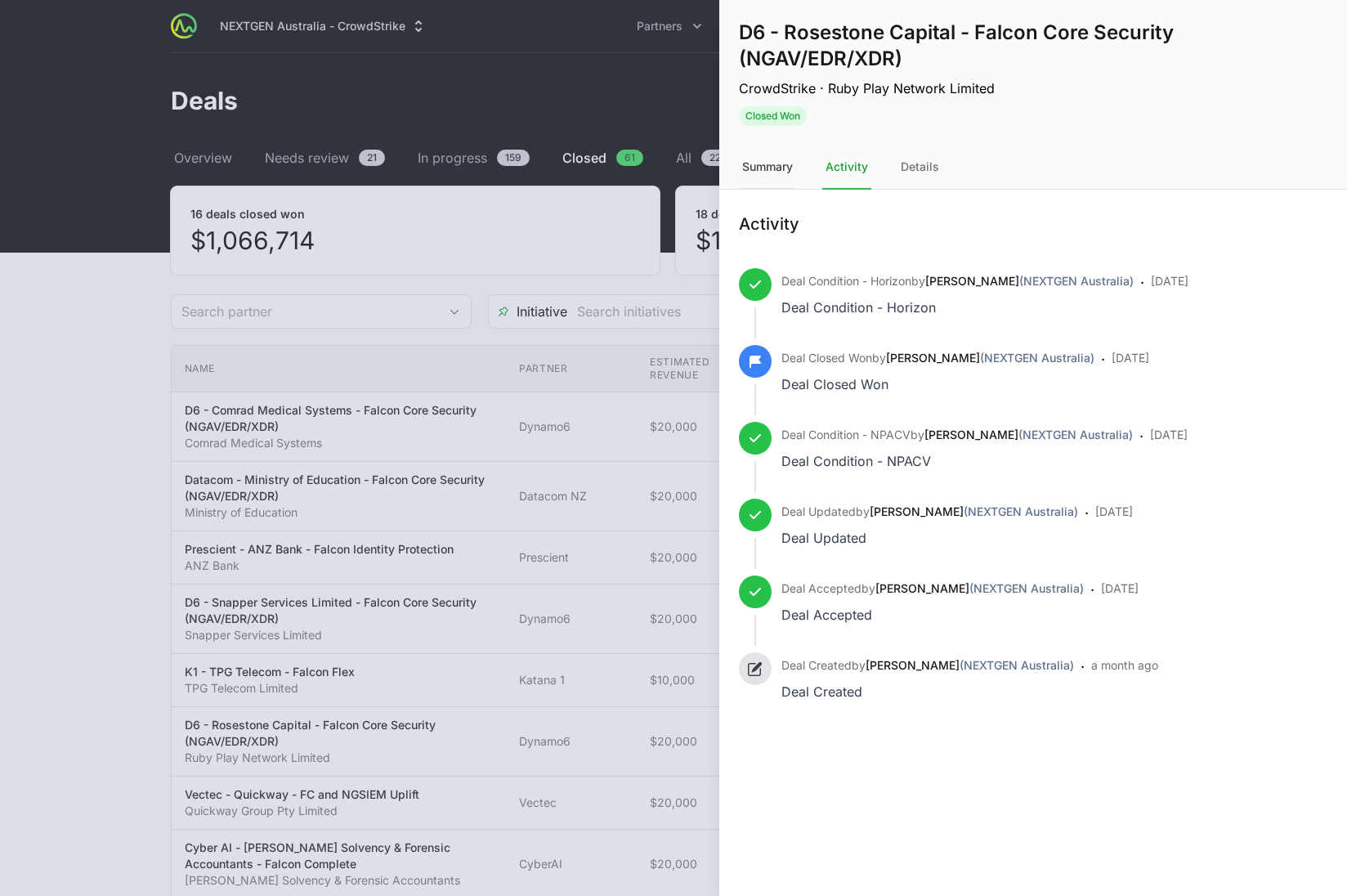
click at [778, 161] on div "Summary" at bounding box center [767, 167] width 57 height 44
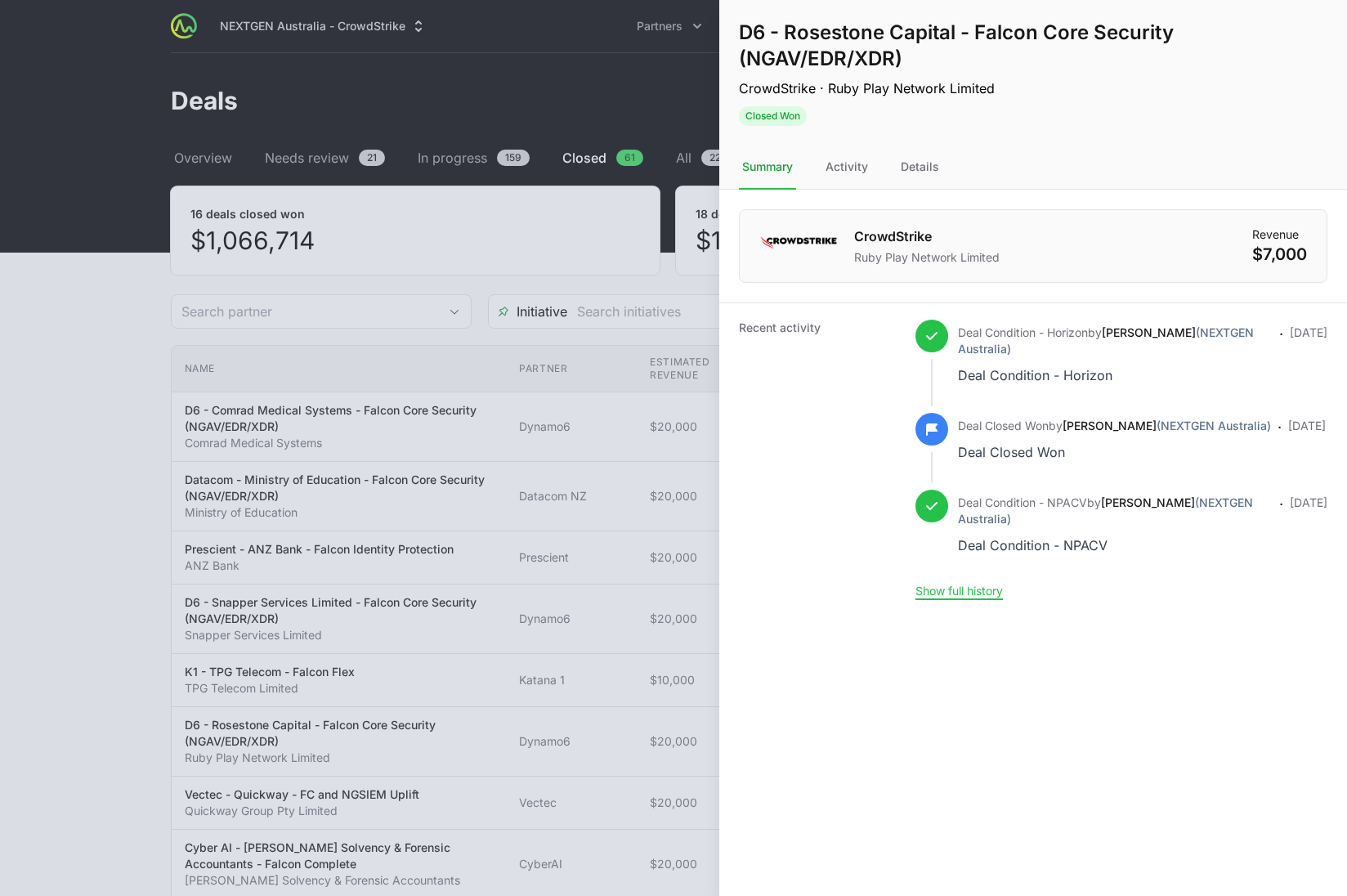
click at [636, 180] on div at bounding box center [674, 448] width 1347 height 896
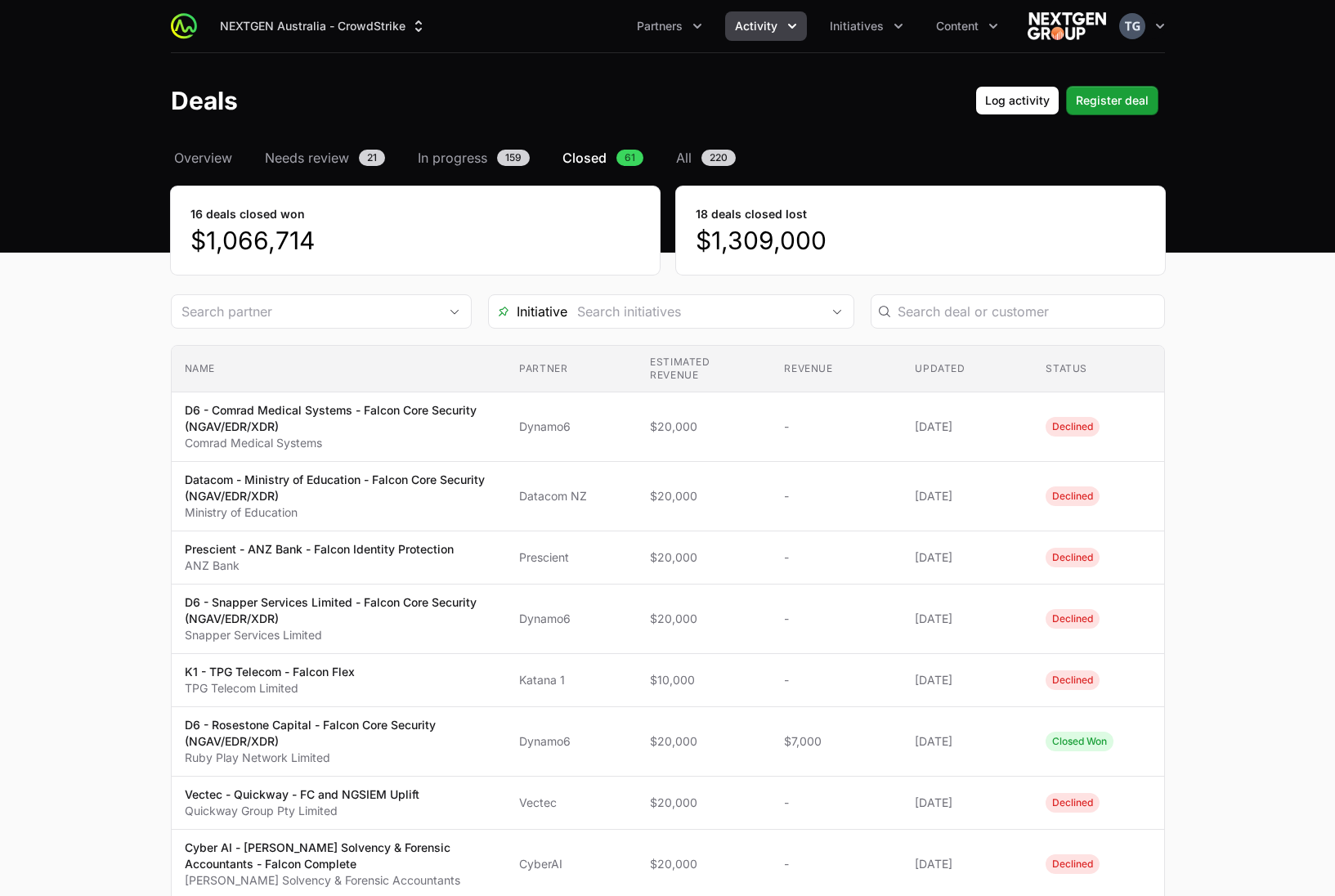
click at [307, 299] on input "Deals Filters" at bounding box center [300, 312] width 257 height 33
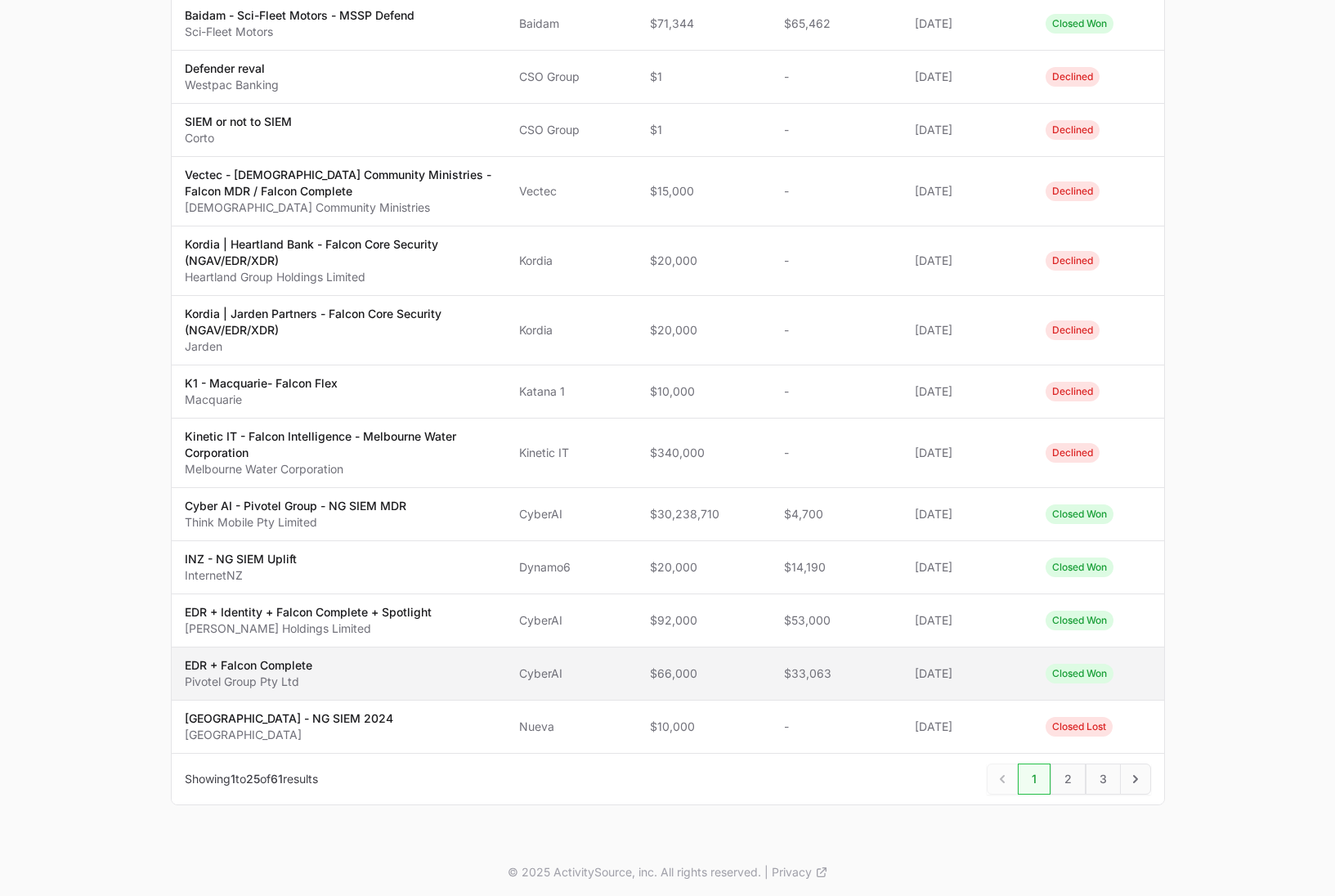
scroll to position [1167, 0]
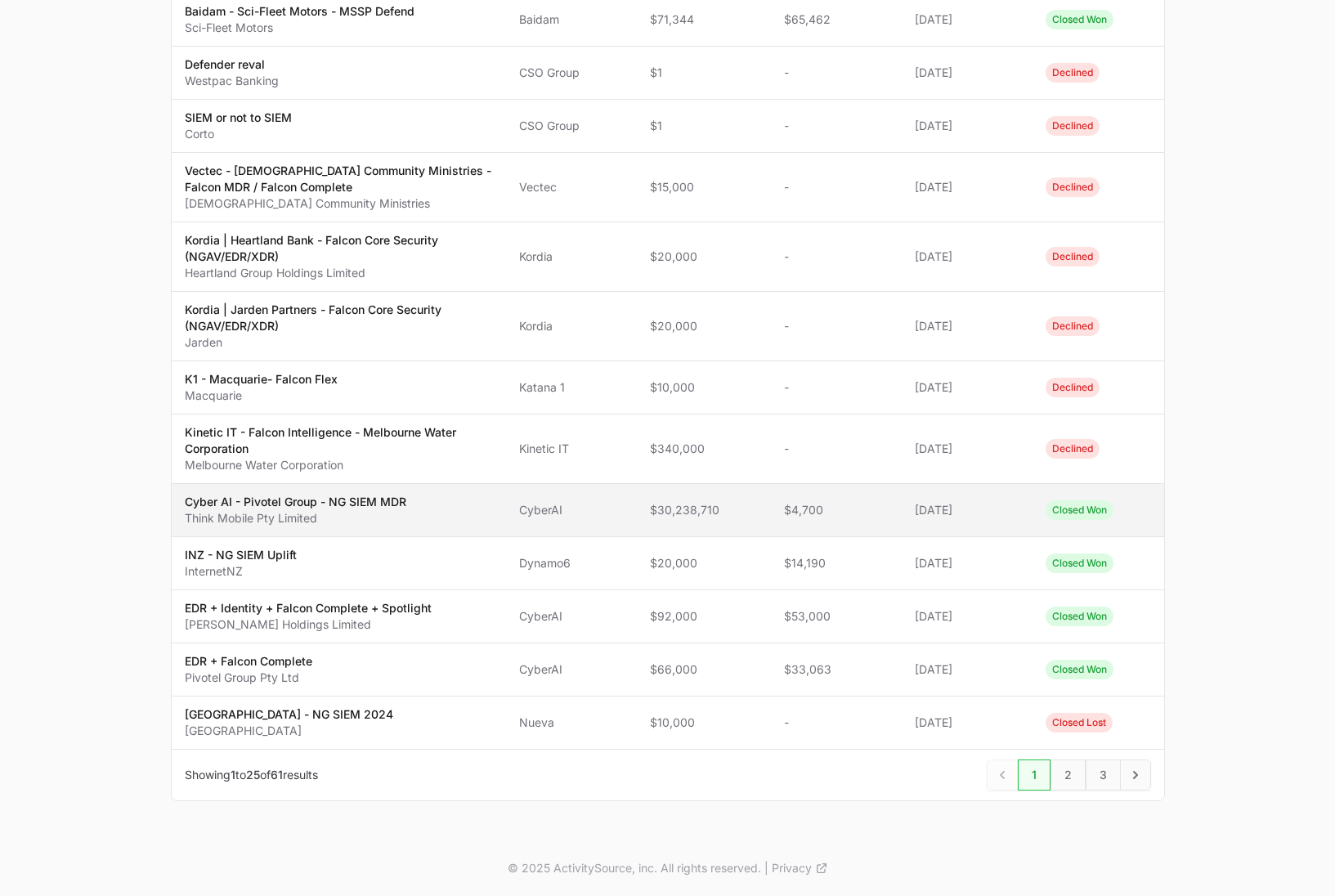
click at [459, 524] on span "Cyber AI - Pivotel Group - NG SIEM MDR Think Mobile Pty Limited" at bounding box center [339, 510] width 309 height 33
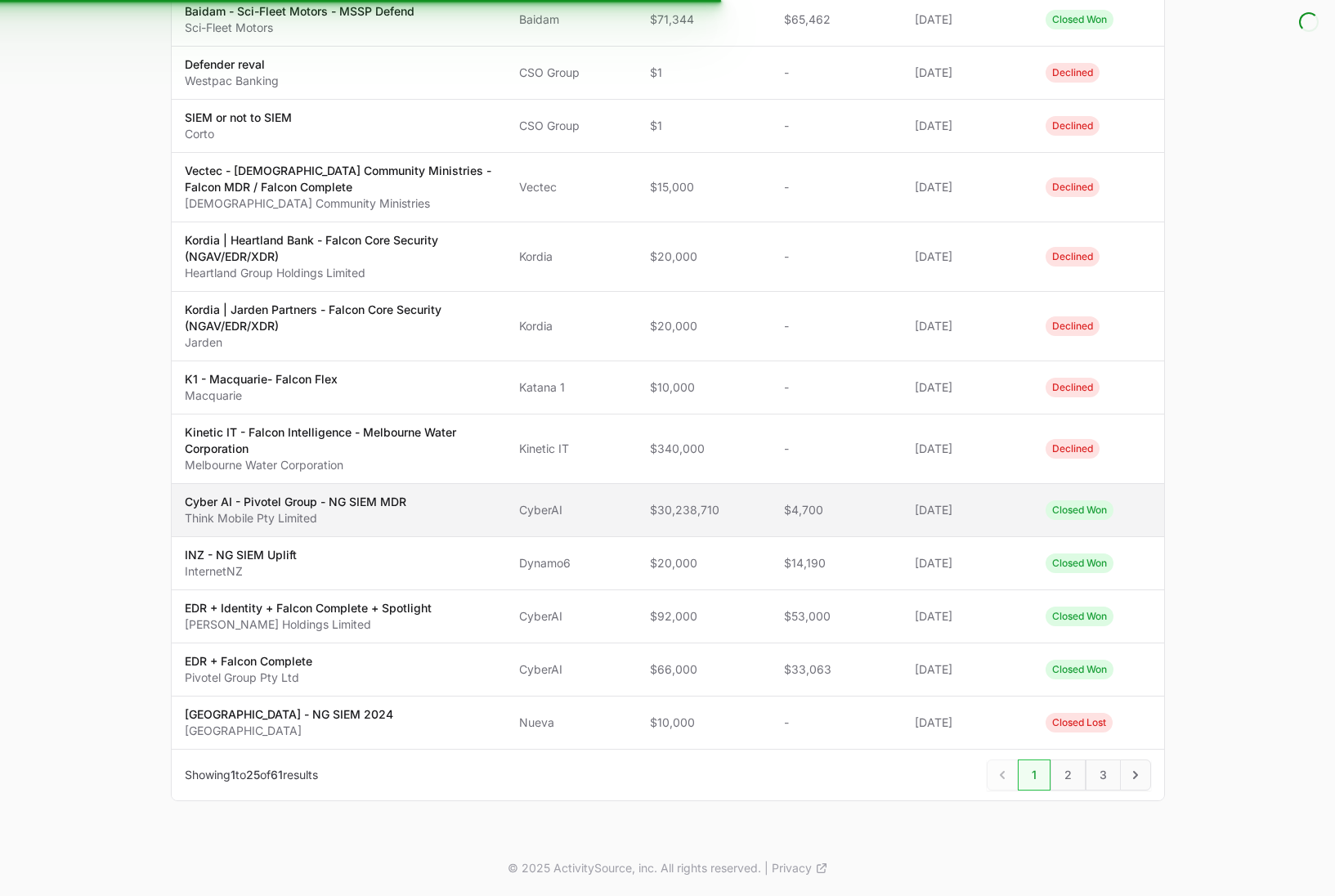
scroll to position [79, 0]
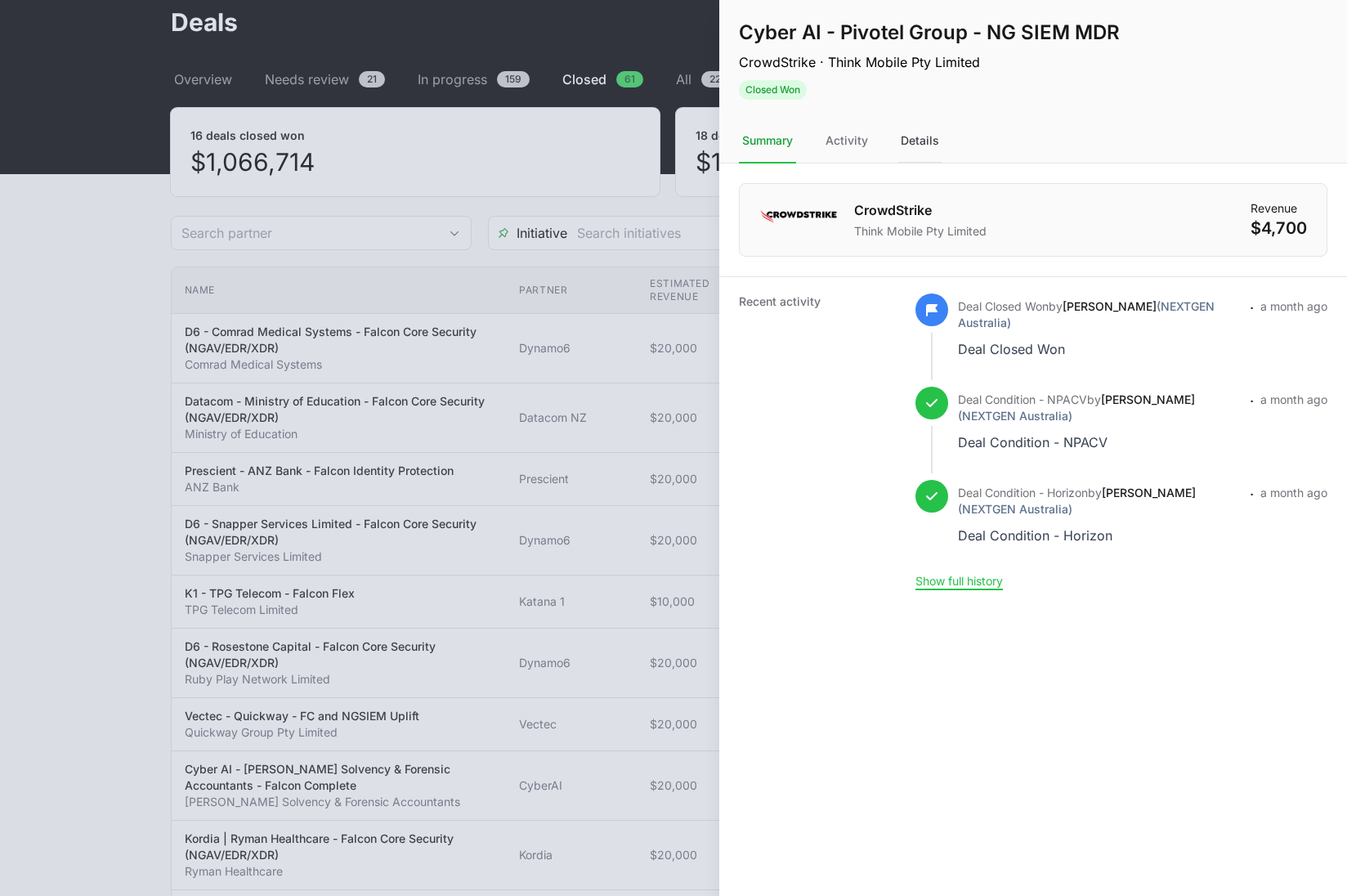
click at [917, 147] on div "Details" at bounding box center [919, 141] width 45 height 44
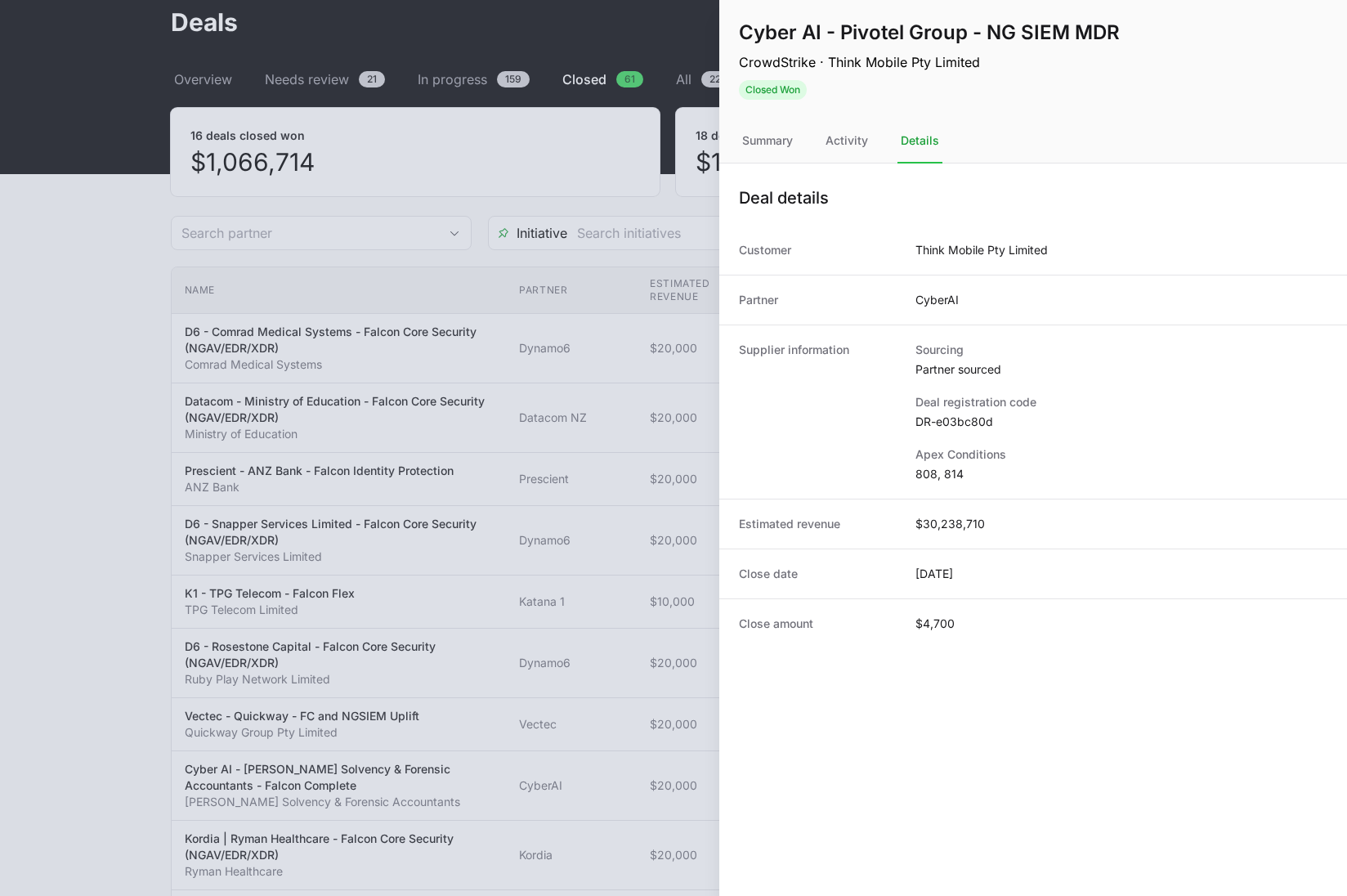
click at [609, 371] on div at bounding box center [674, 448] width 1347 height 896
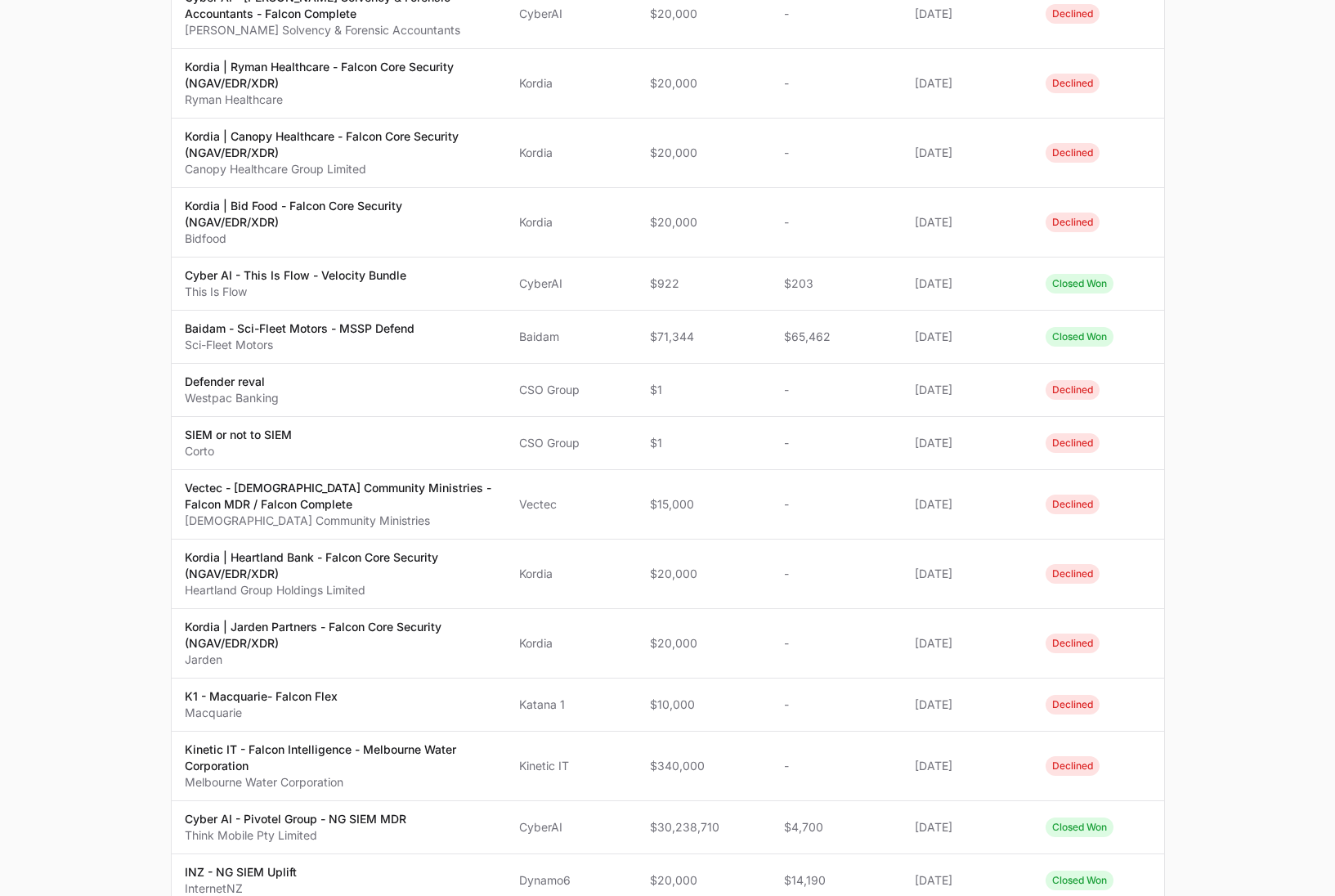
scroll to position [1167, 0]
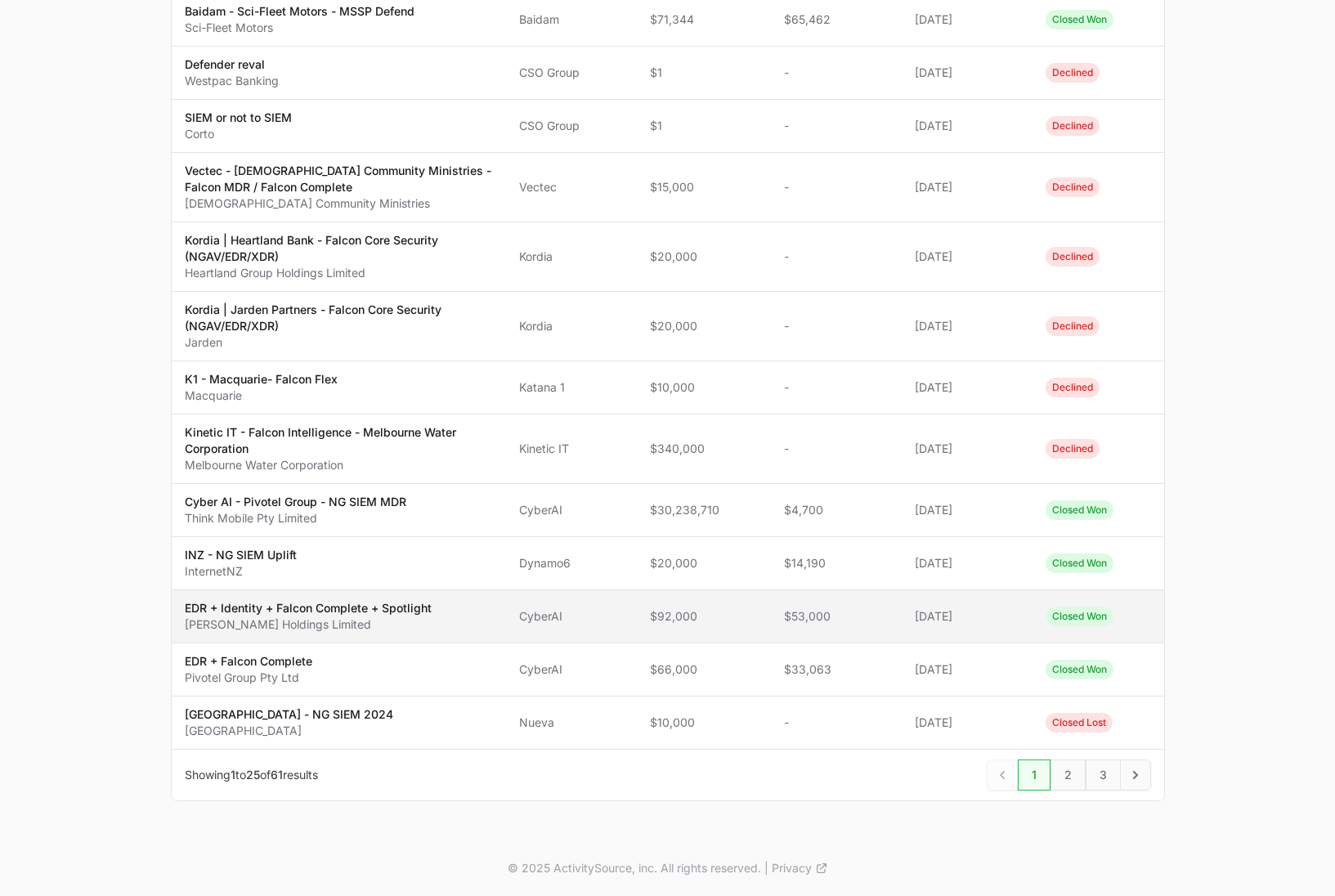
click at [602, 612] on span "CyberAI" at bounding box center [572, 616] width 105 height 17
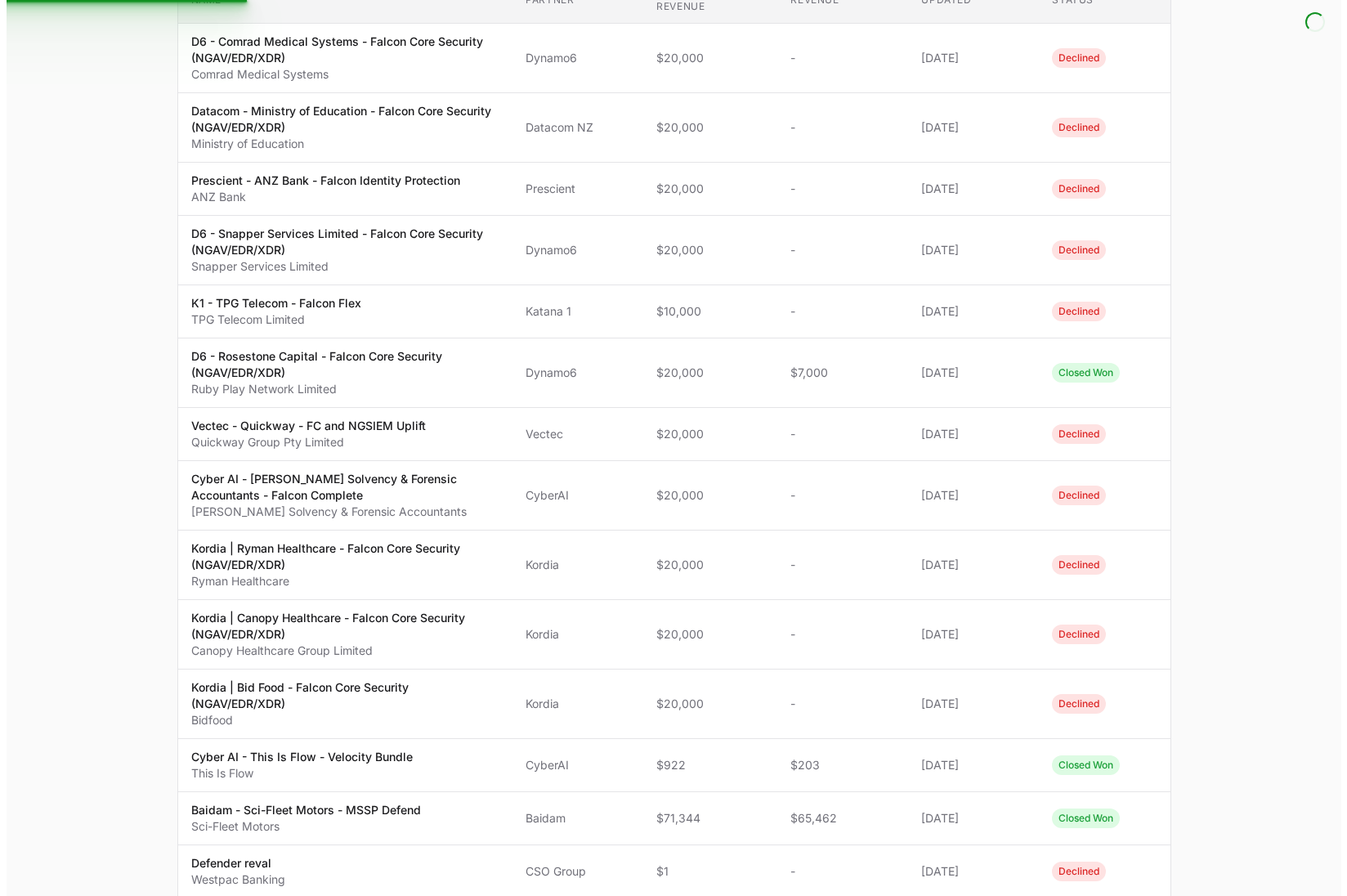
scroll to position [0, 0]
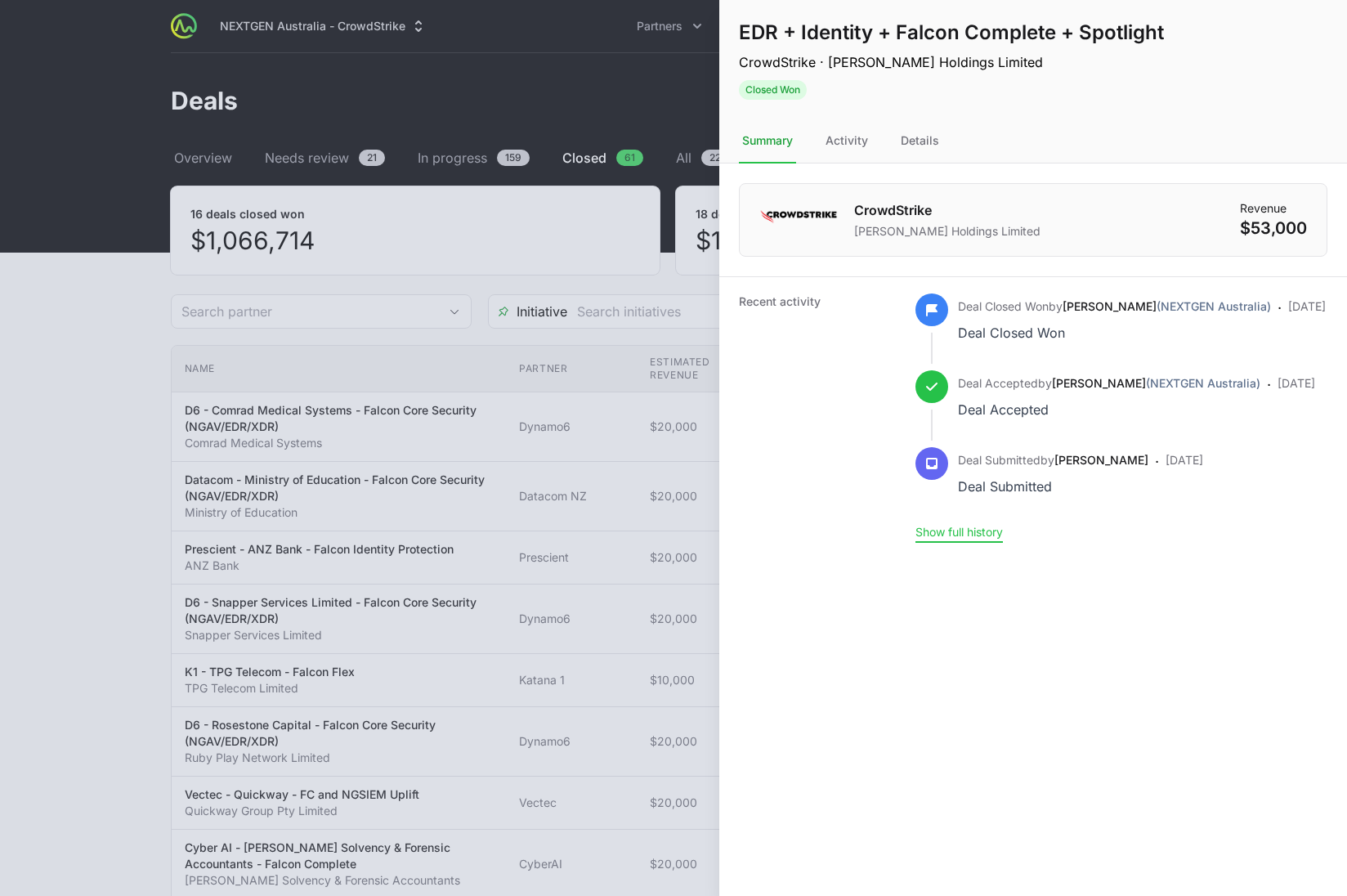
click at [927, 539] on button "Show full history" at bounding box center [959, 532] width 87 height 15
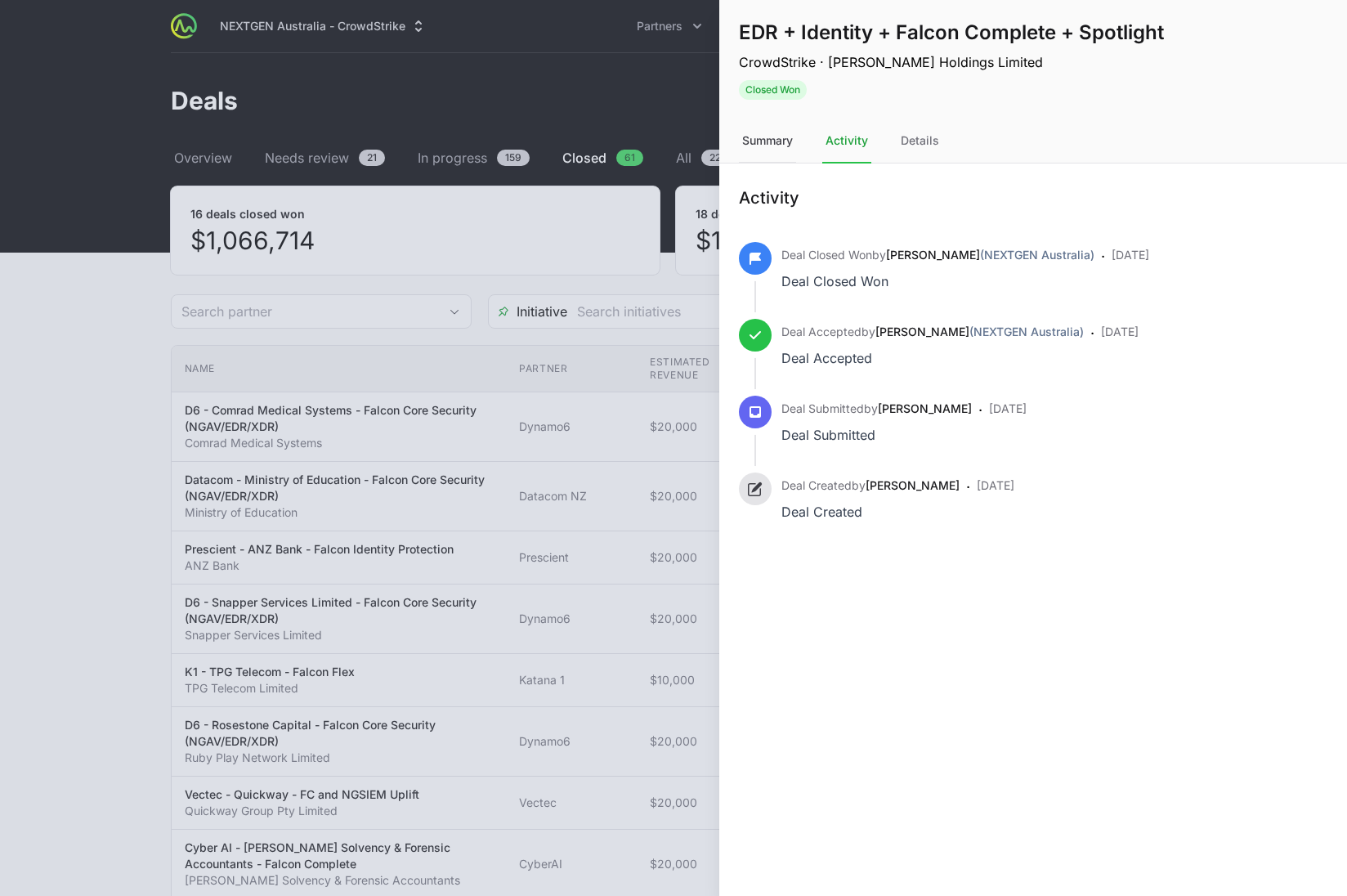
click at [757, 135] on div "Summary" at bounding box center [767, 141] width 57 height 44
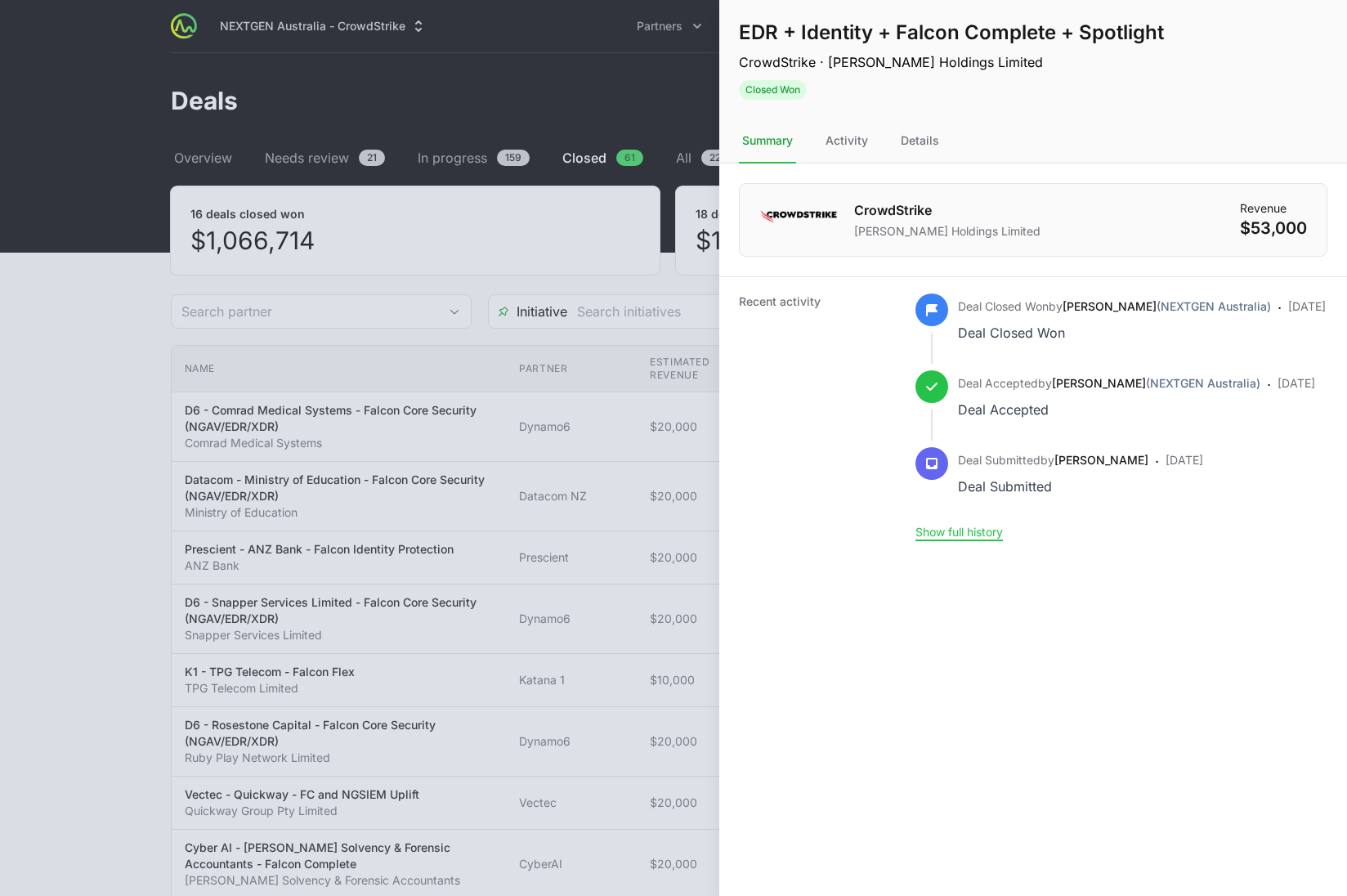
click at [546, 67] on div at bounding box center [674, 448] width 1347 height 896
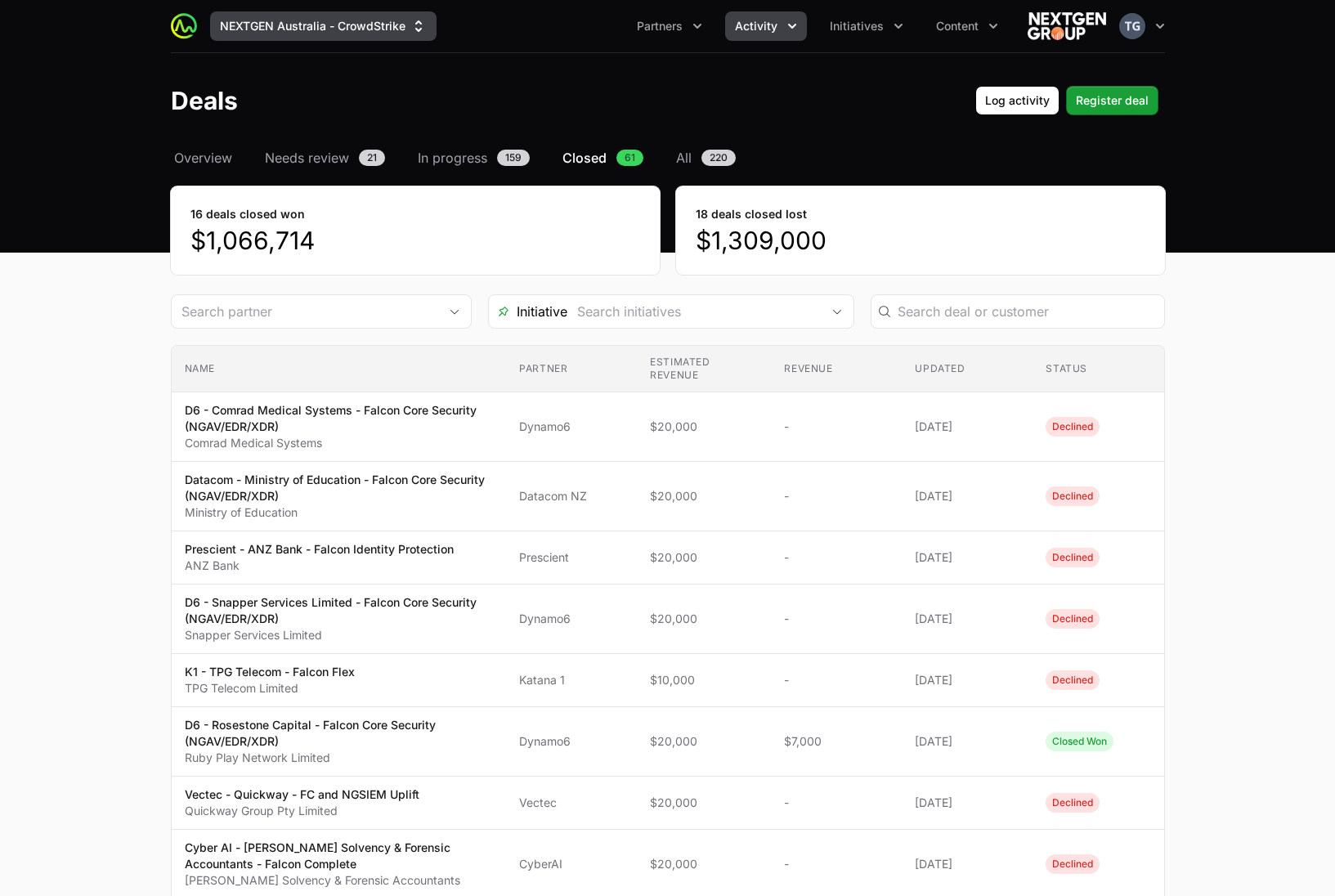
click at [337, 20] on button "NEXTGEN Australia - CrowdStrike" at bounding box center [323, 26] width 227 height 29
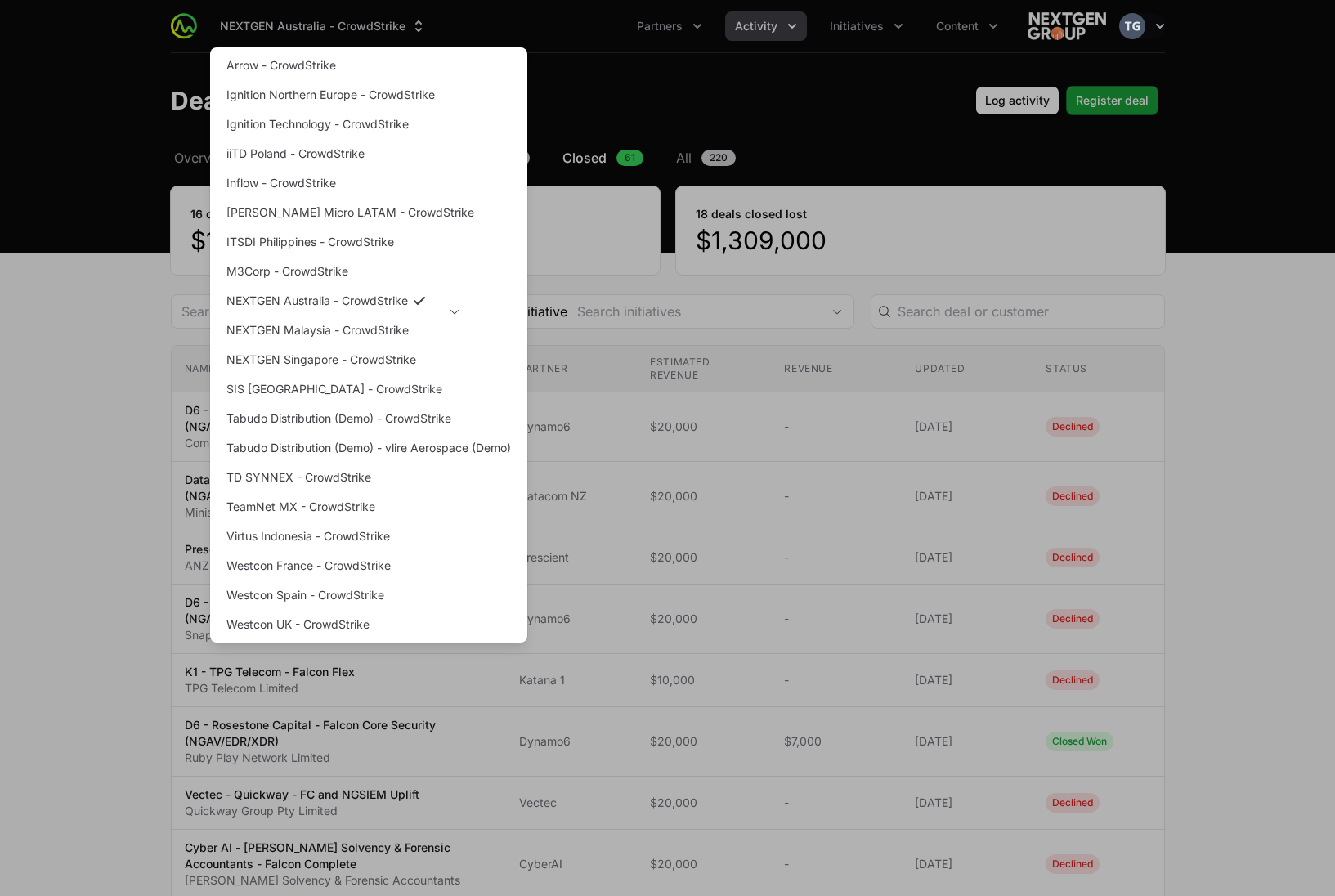
click at [80, 368] on div "Supplier switch menu" at bounding box center [667, 448] width 1335 height 896
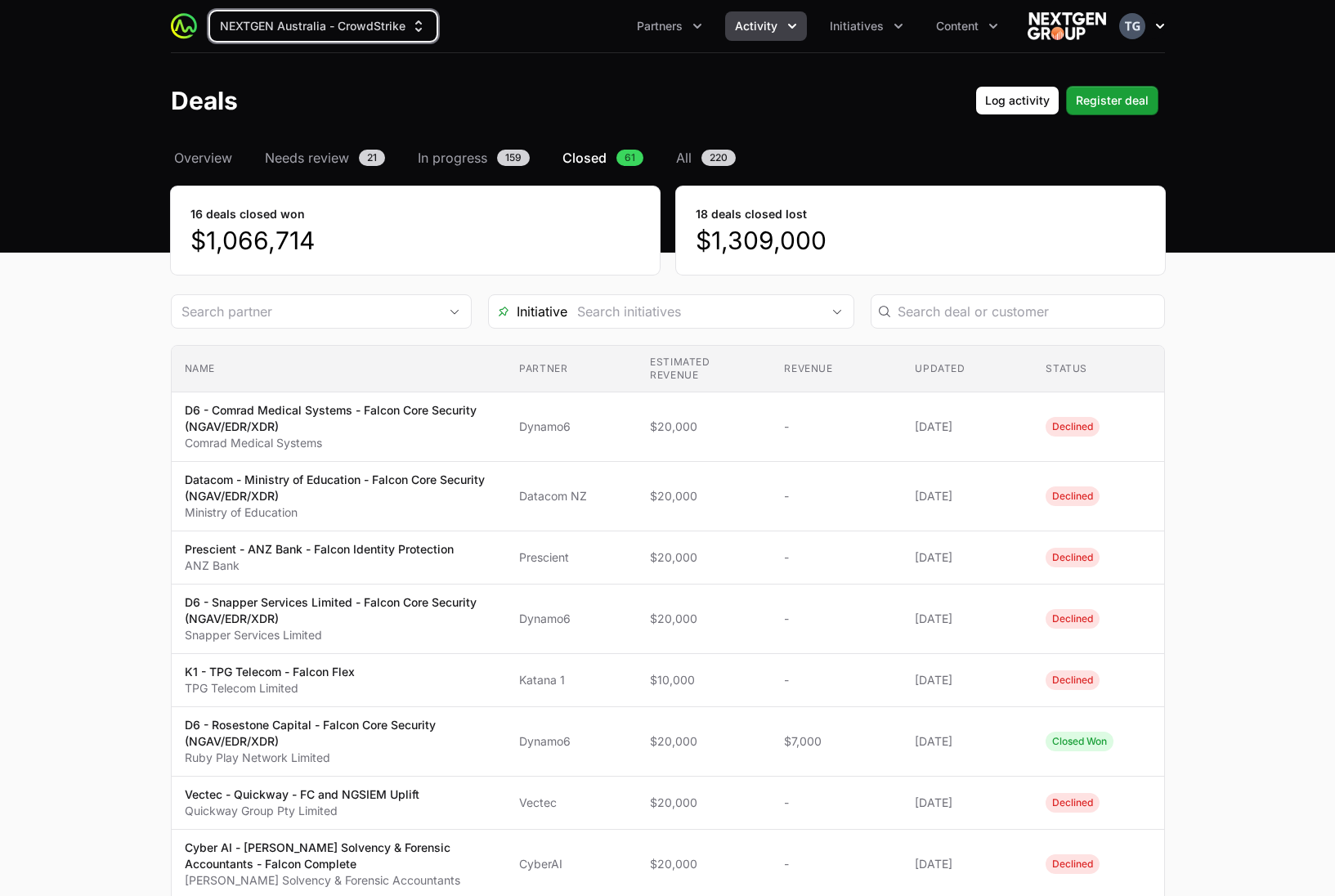
click at [1165, 26] on icon "button" at bounding box center [1160, 26] width 17 height 17
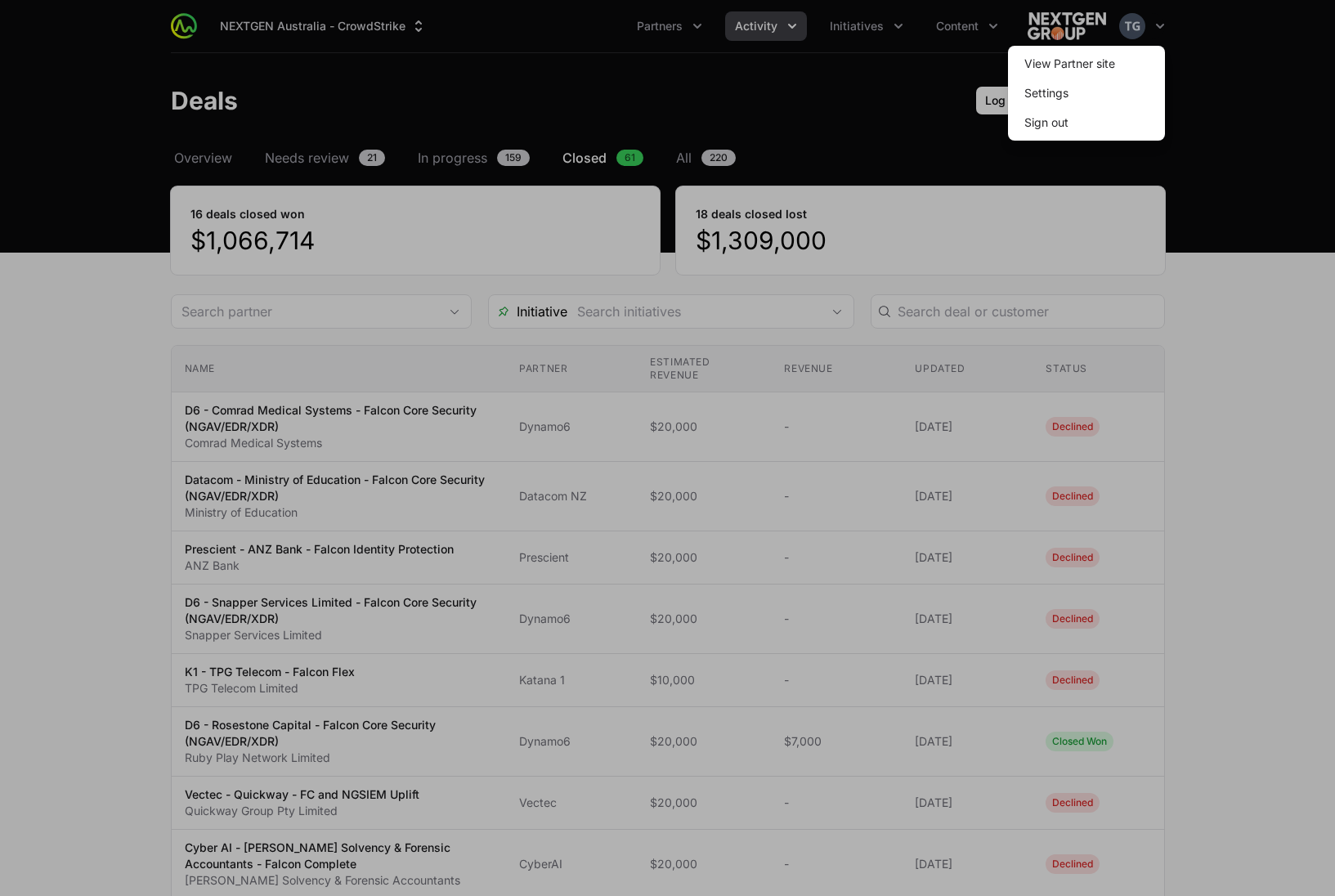
click at [1106, 121] on span "Sign out" at bounding box center [1086, 122] width 157 height 29
click at [1043, 129] on button "Sign out" at bounding box center [1046, 122] width 70 height 29
